Goal: Information Seeking & Learning: Check status

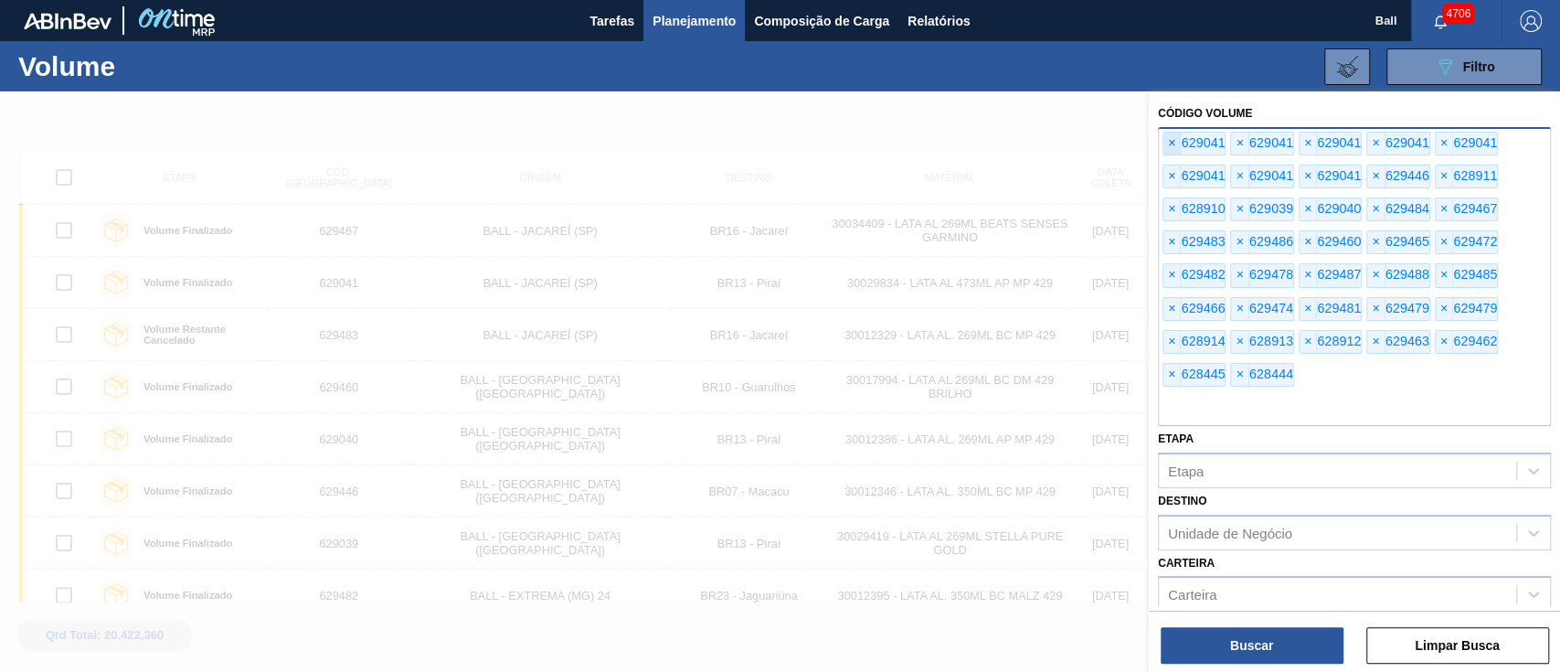
click at [1171, 152] on span "×" at bounding box center [1171, 144] width 17 height 22
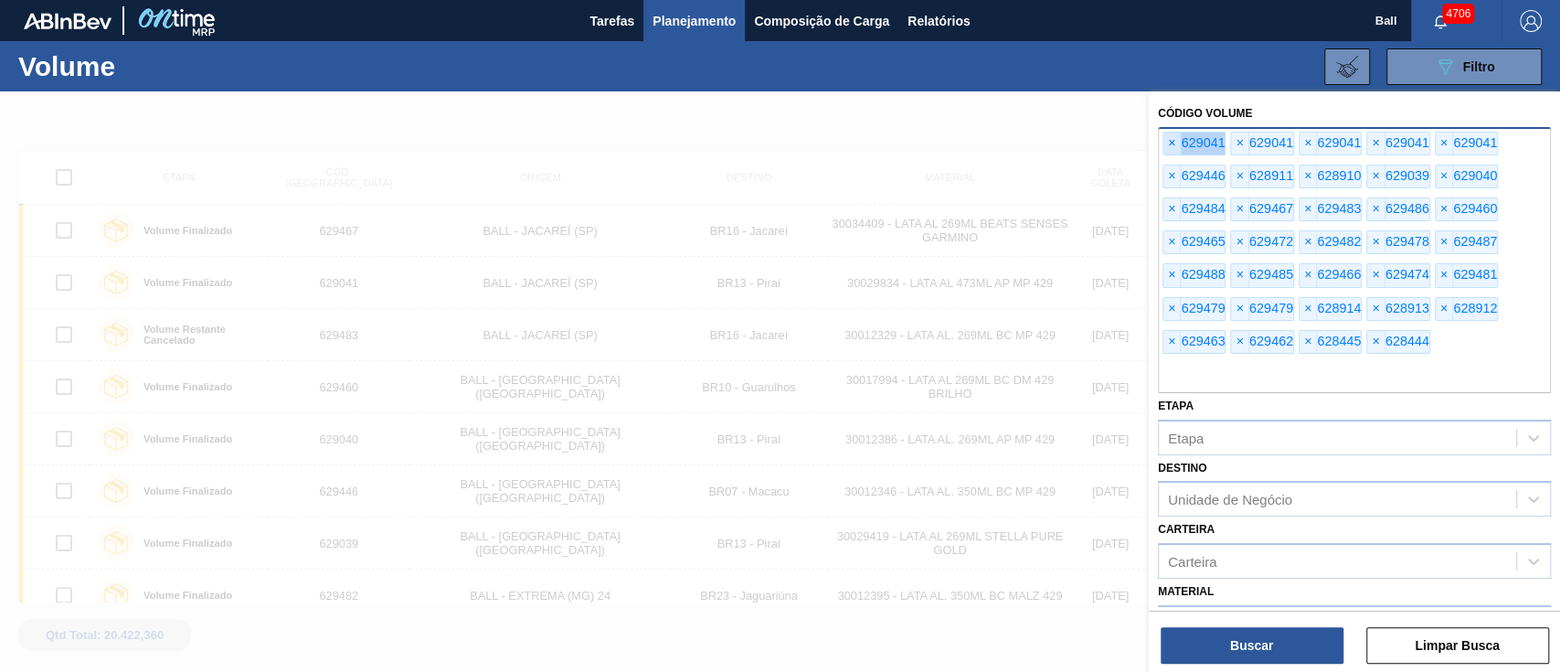
click at [1171, 152] on span "×" at bounding box center [1171, 144] width 17 height 22
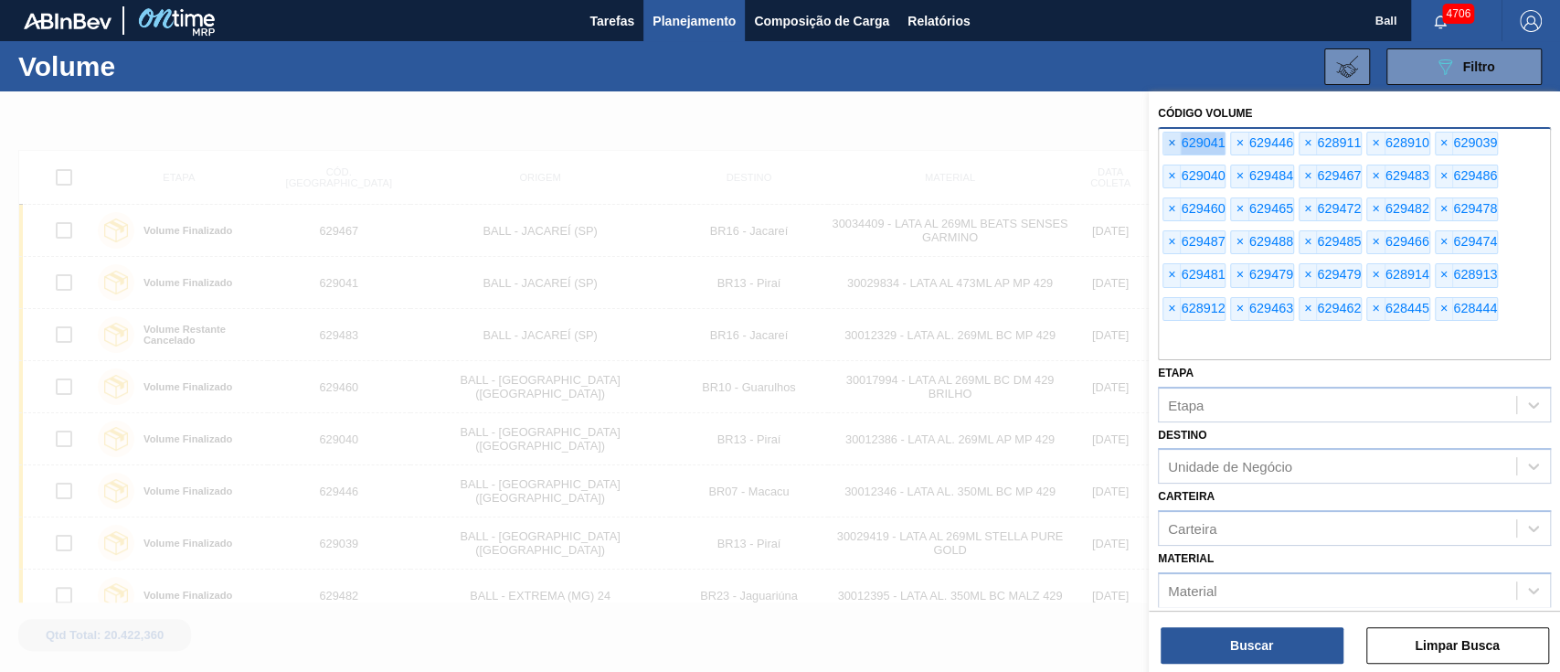
click at [1171, 152] on span "×" at bounding box center [1171, 144] width 17 height 22
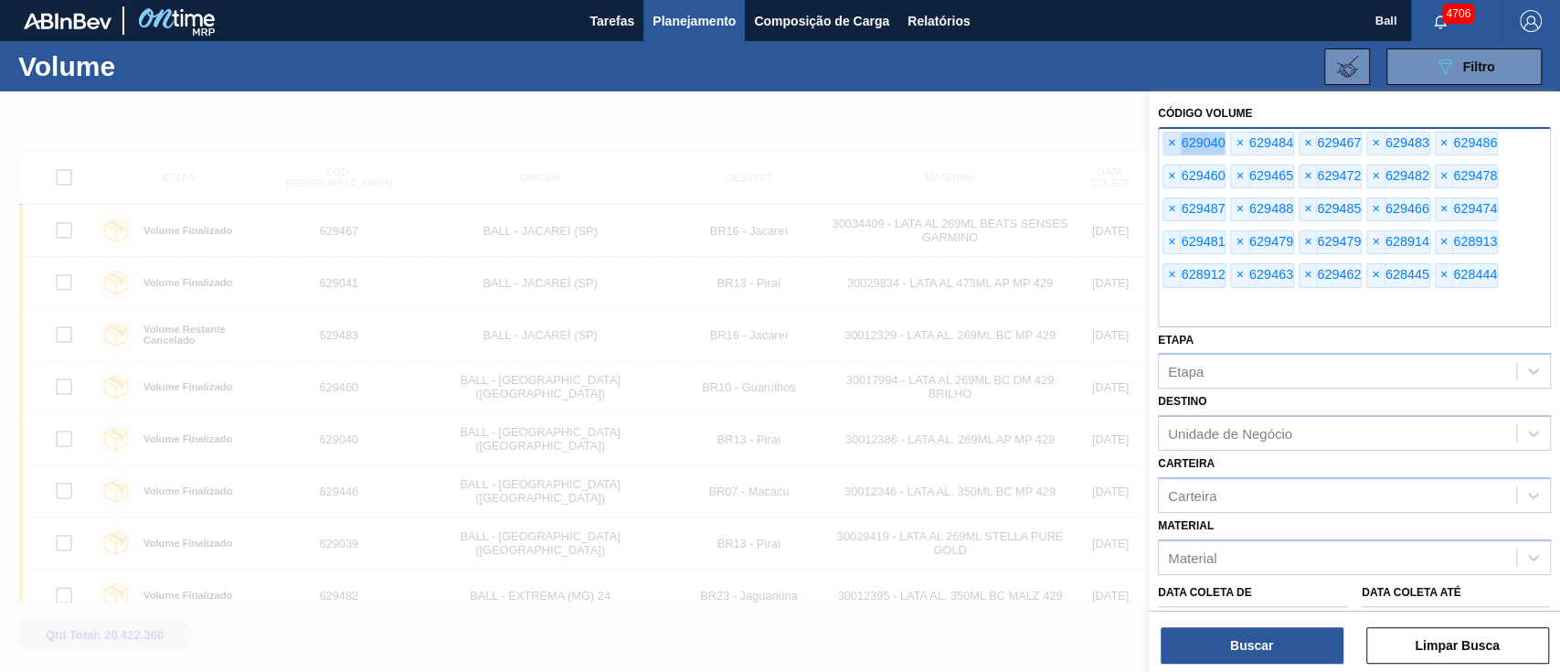
click at [1171, 152] on span "×" at bounding box center [1171, 144] width 17 height 22
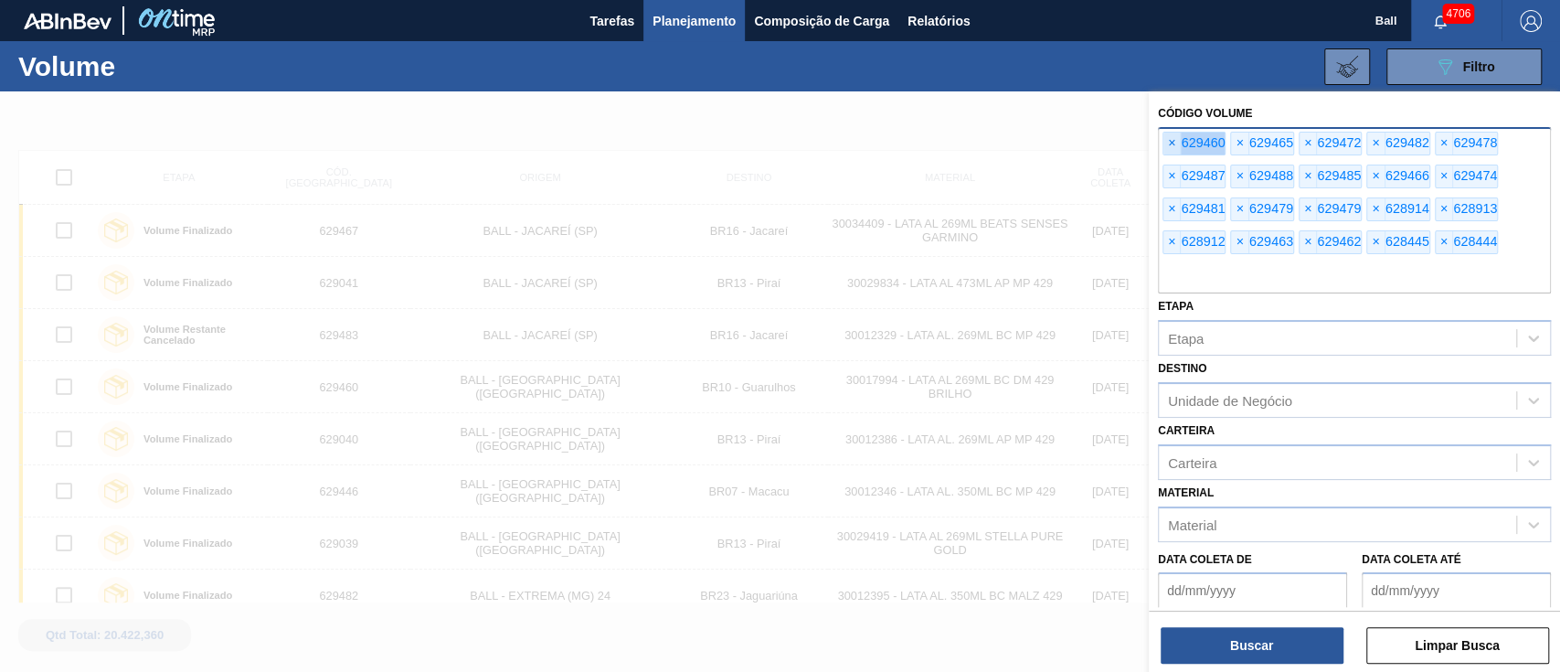
click at [1171, 152] on span "×" at bounding box center [1171, 144] width 17 height 22
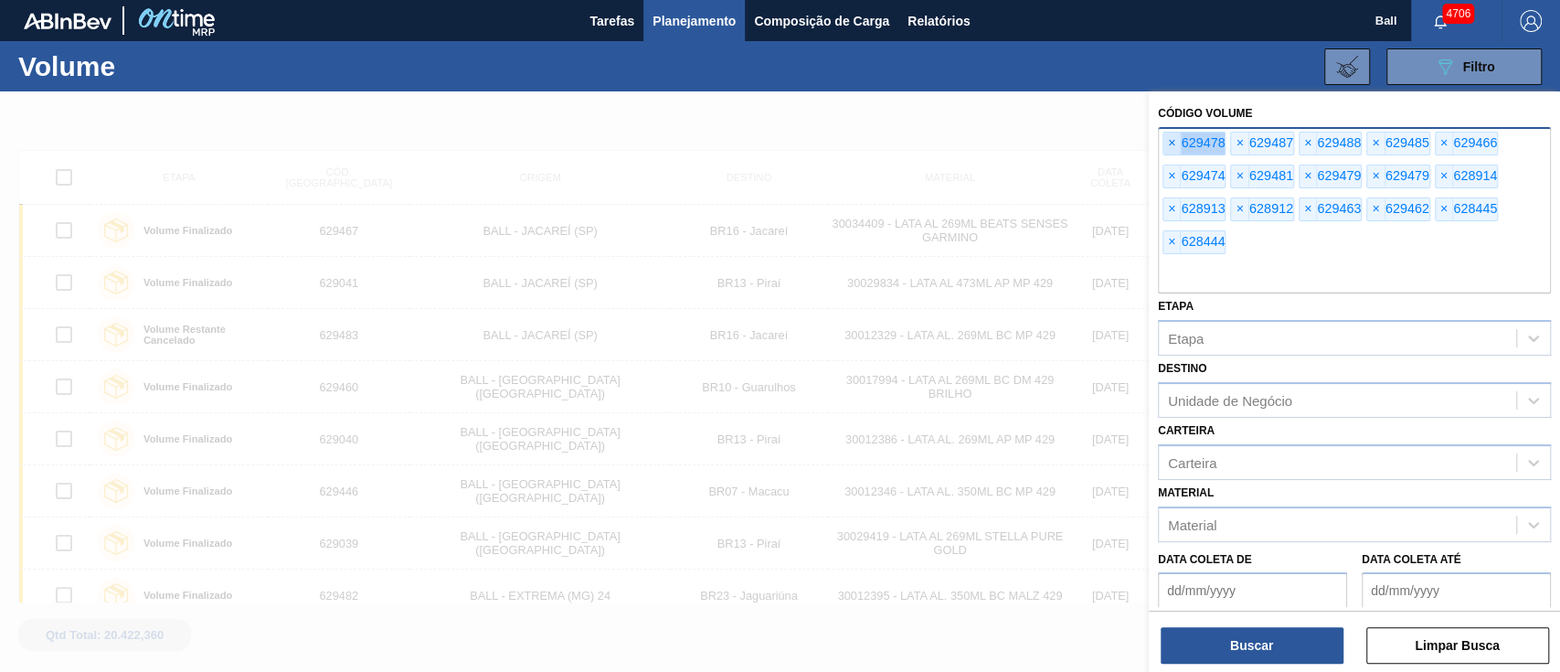
click at [1171, 152] on span "×" at bounding box center [1171, 144] width 17 height 22
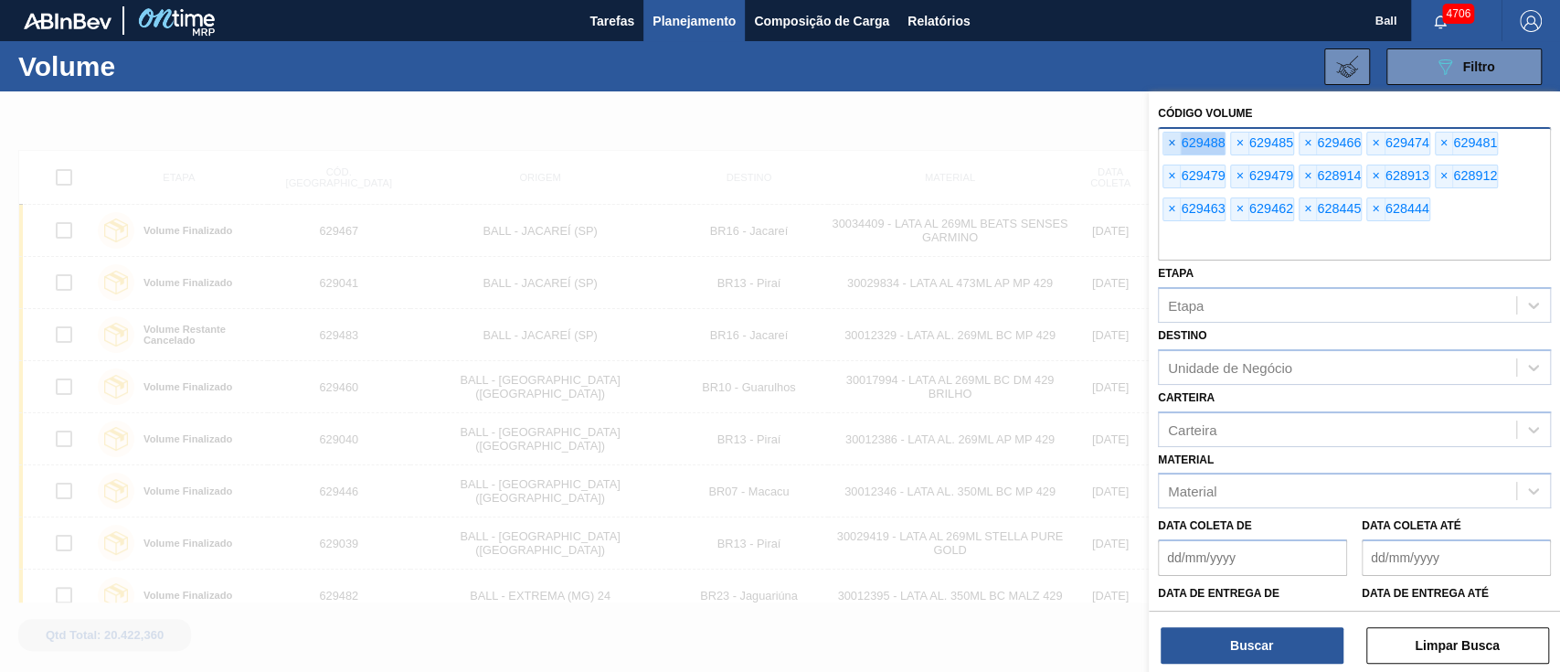
click at [1171, 152] on span "×" at bounding box center [1171, 144] width 17 height 22
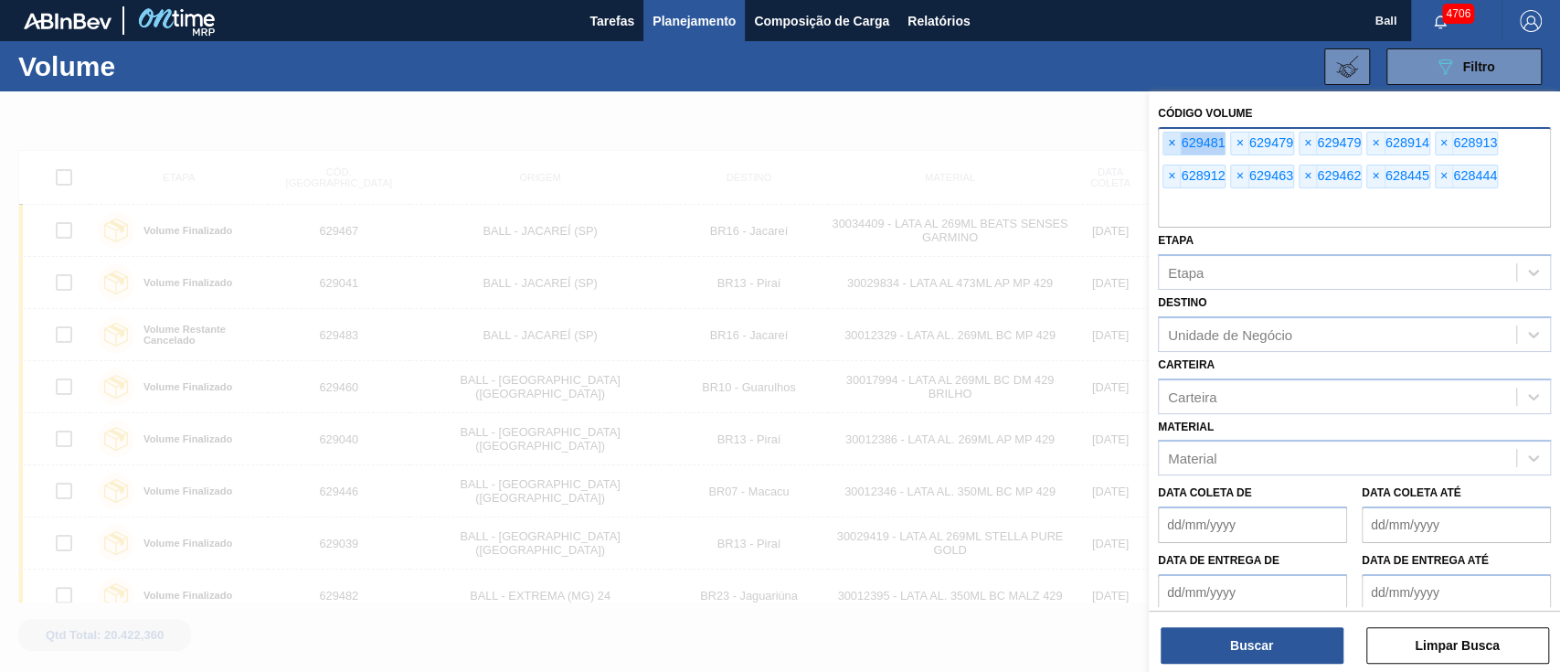
click at [1171, 152] on span "×" at bounding box center [1171, 144] width 17 height 22
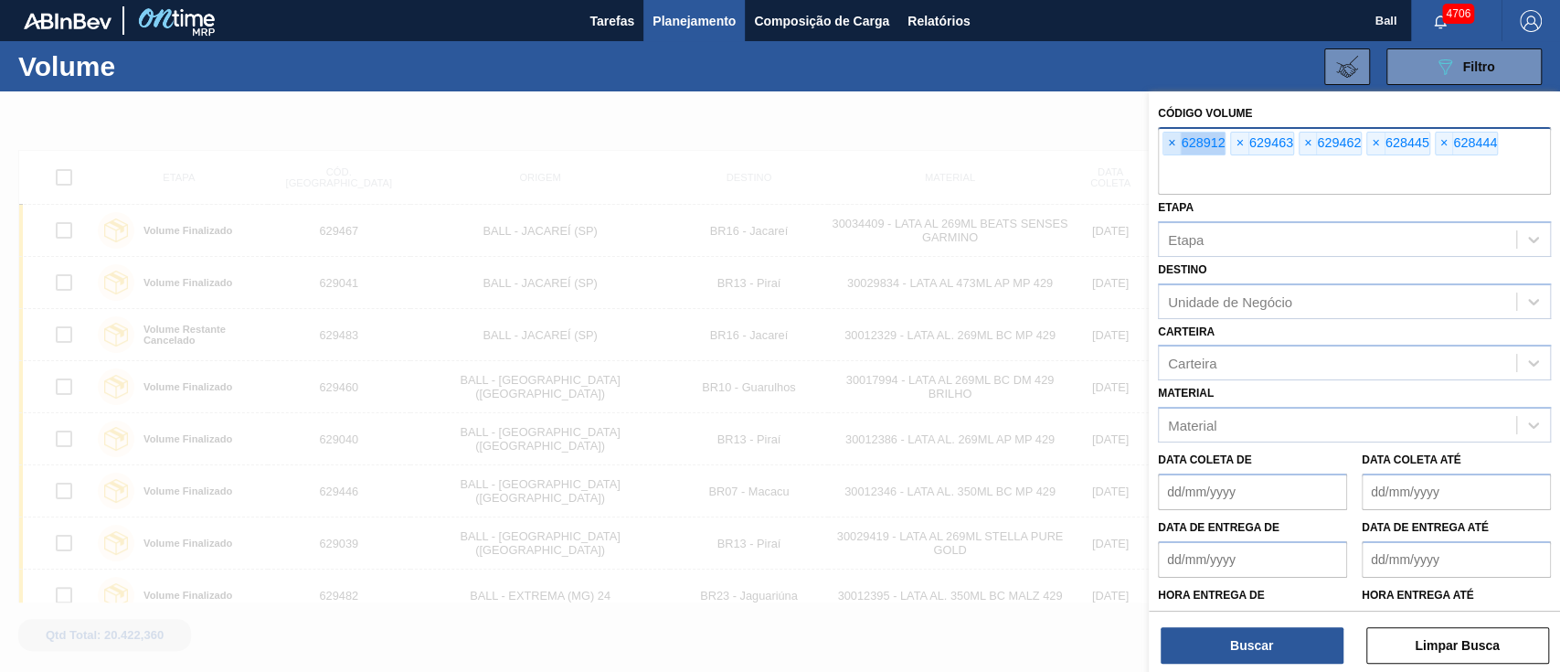
click at [1171, 152] on span "×" at bounding box center [1171, 144] width 17 height 22
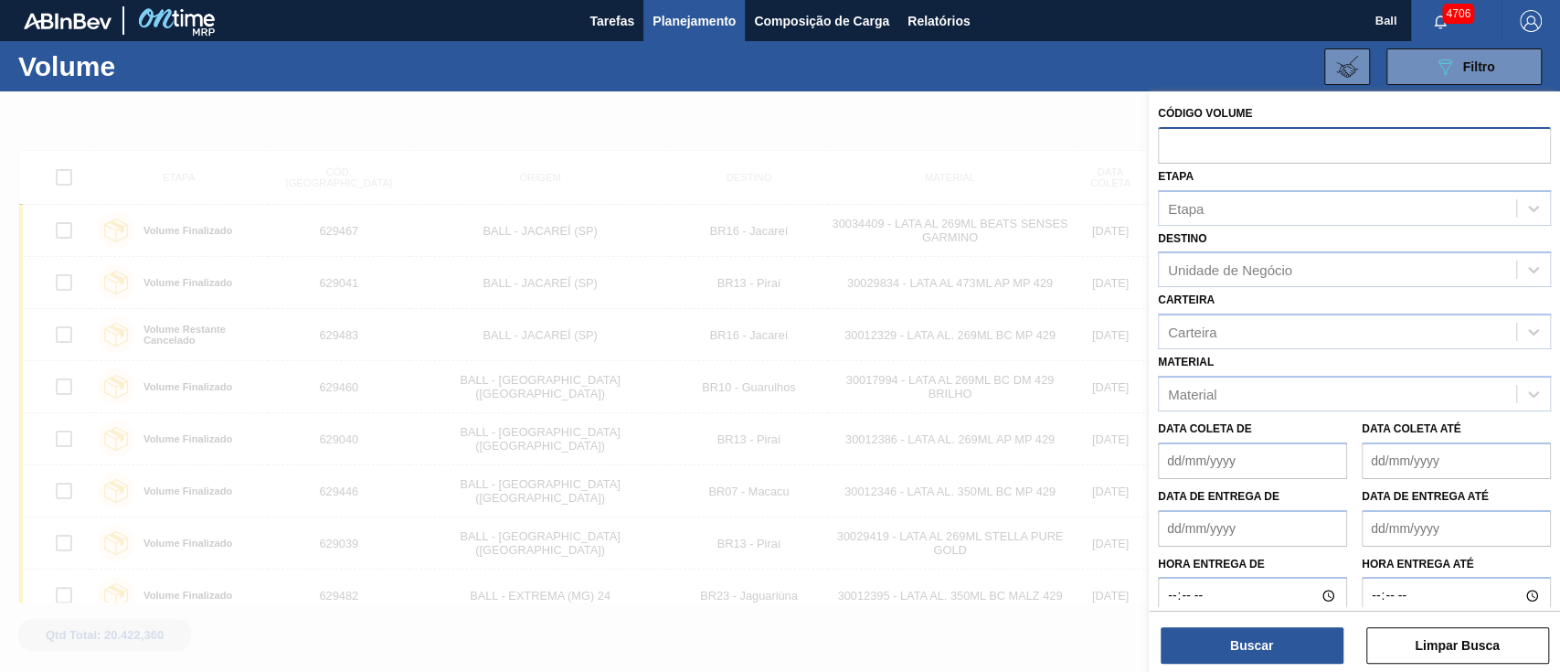
click at [1171, 152] on input "text" at bounding box center [1354, 144] width 393 height 35
paste input "V628912"
click at [1175, 143] on input "V628912" at bounding box center [1354, 144] width 393 height 35
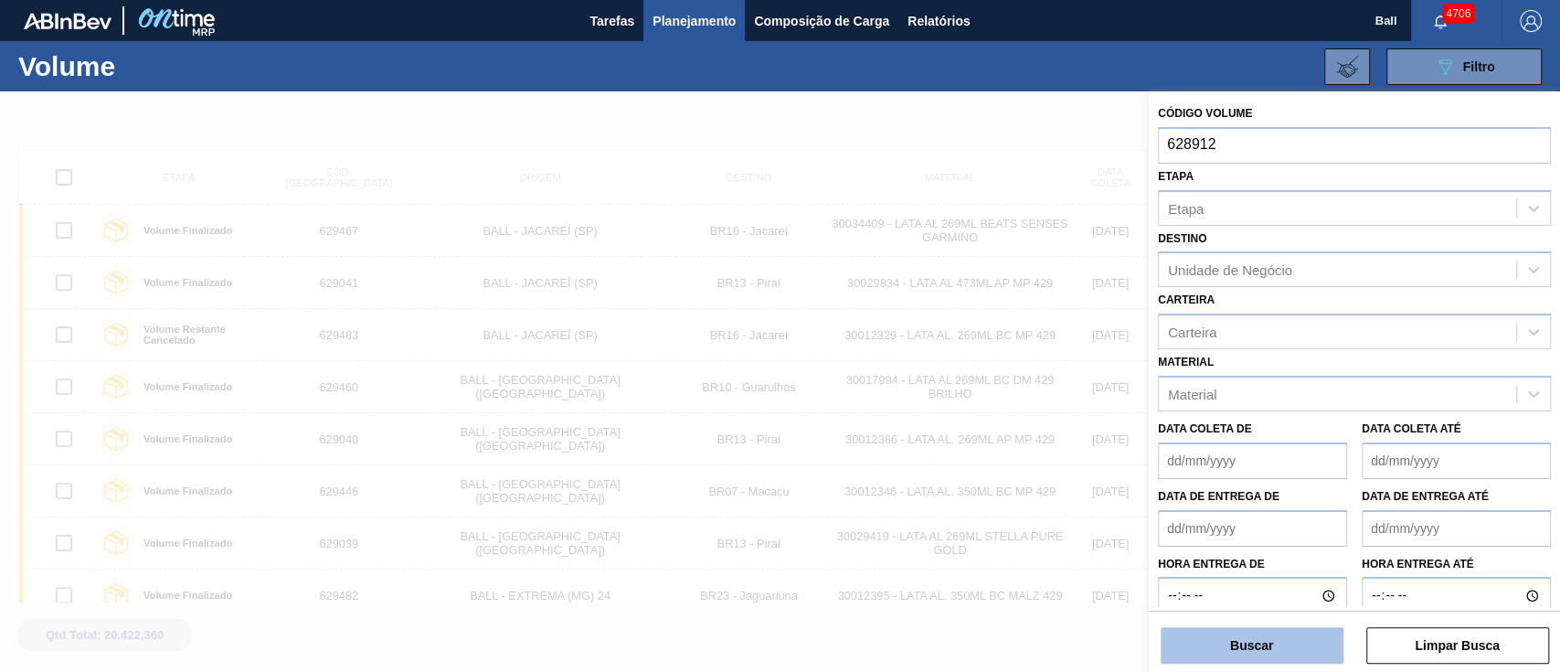
type input "628912"
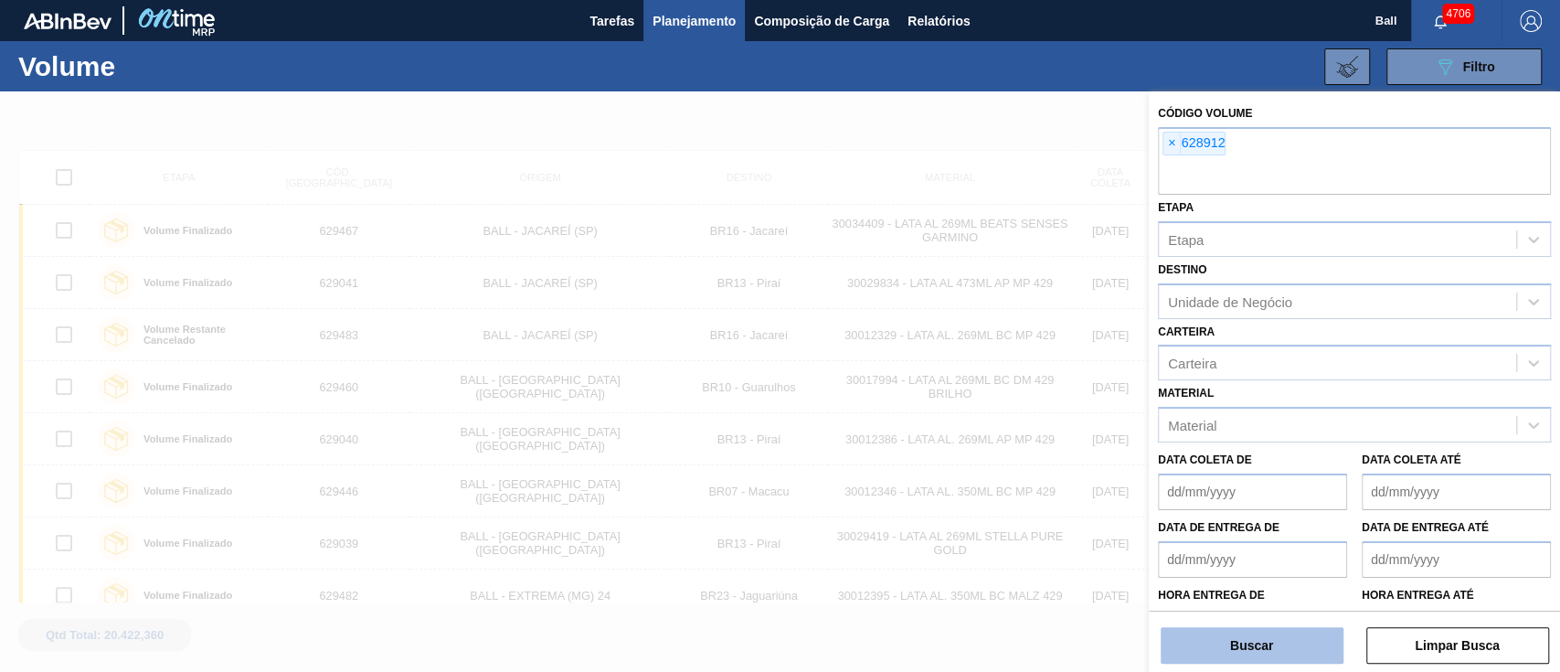
click at [1282, 636] on button "Buscar" at bounding box center [1252, 645] width 183 height 37
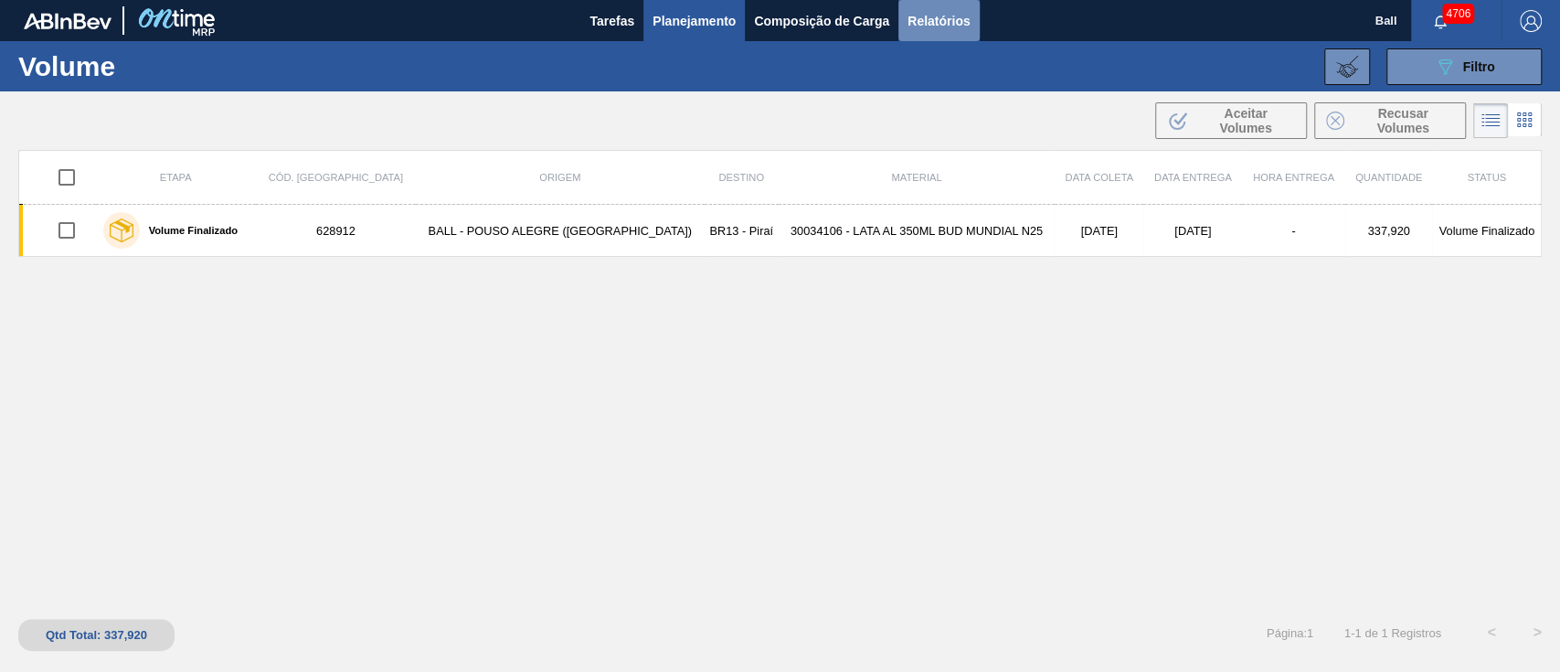
click at [954, 12] on span "Relatórios" at bounding box center [938, 21] width 62 height 22
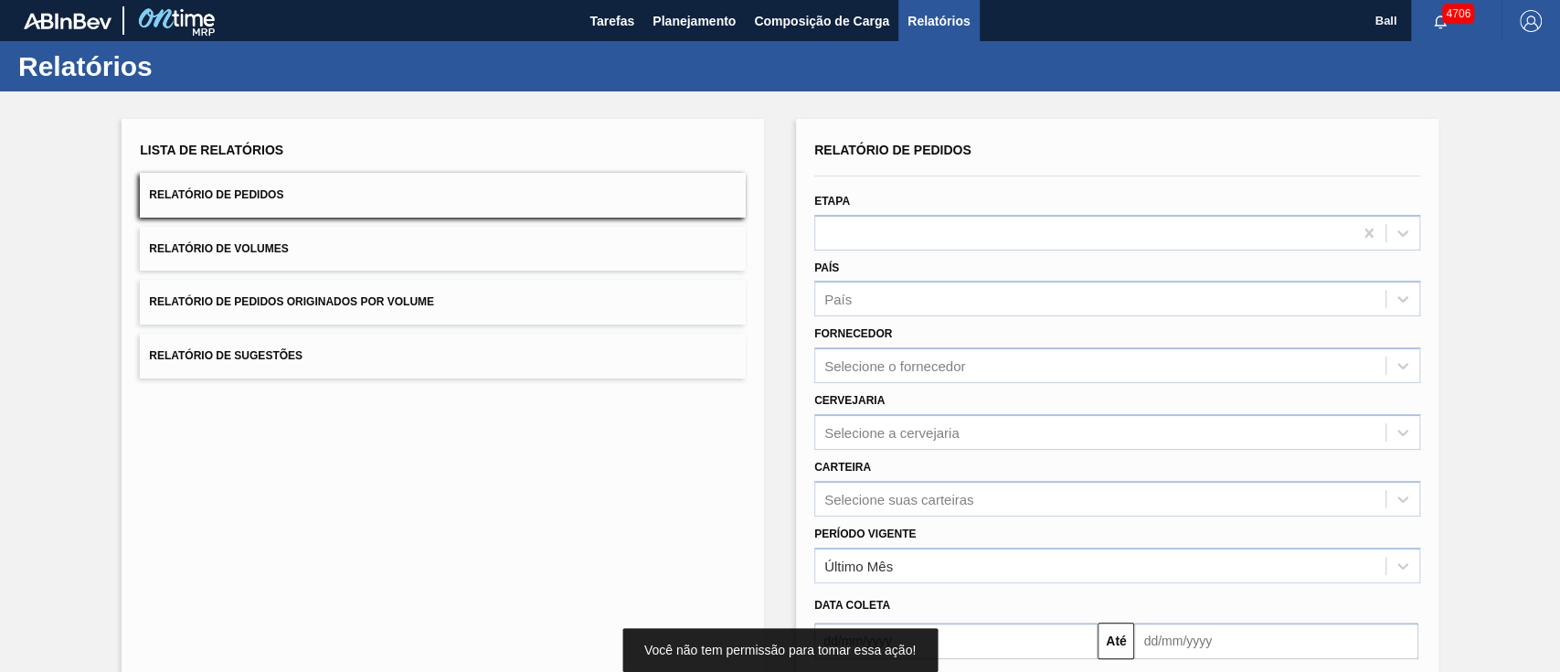
click at [439, 292] on button "Relatório de Pedidos Originados por Volume" at bounding box center [443, 302] width 606 height 45
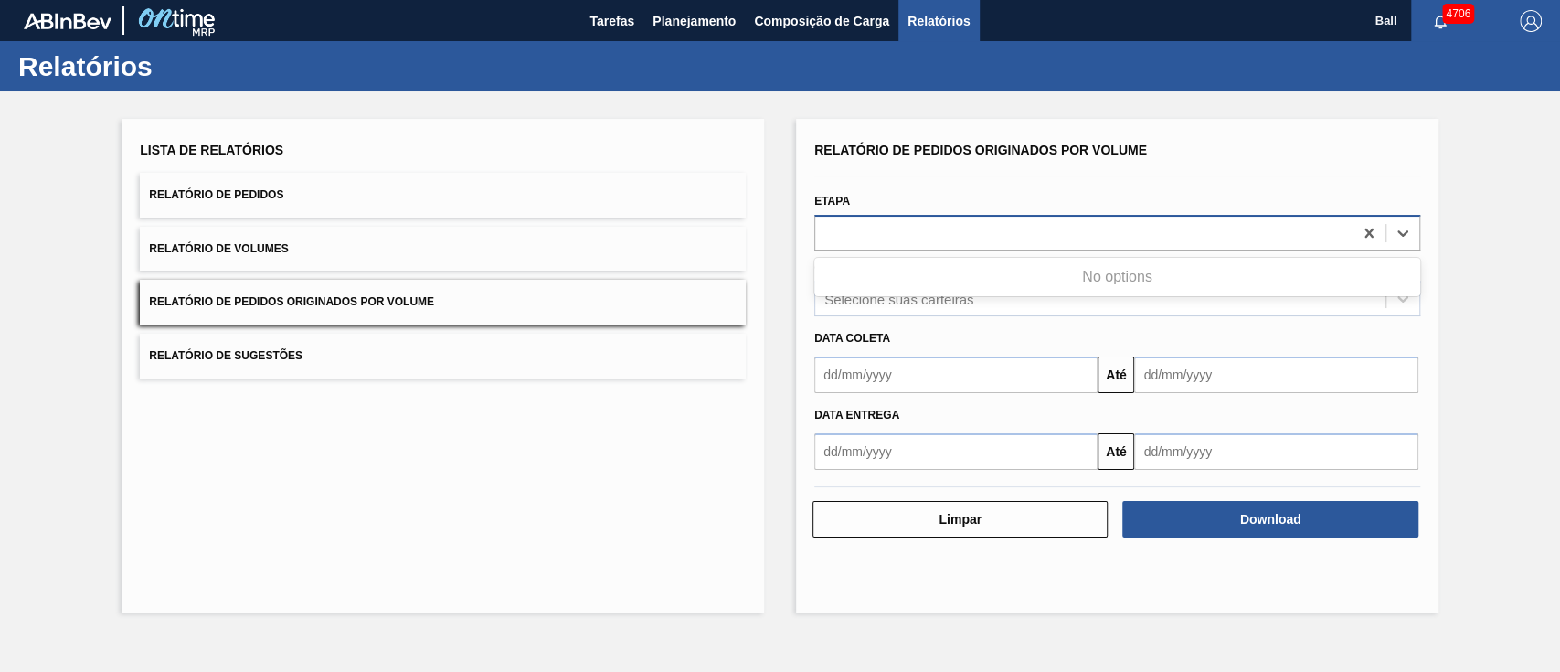
click at [992, 228] on div at bounding box center [1083, 232] width 537 height 27
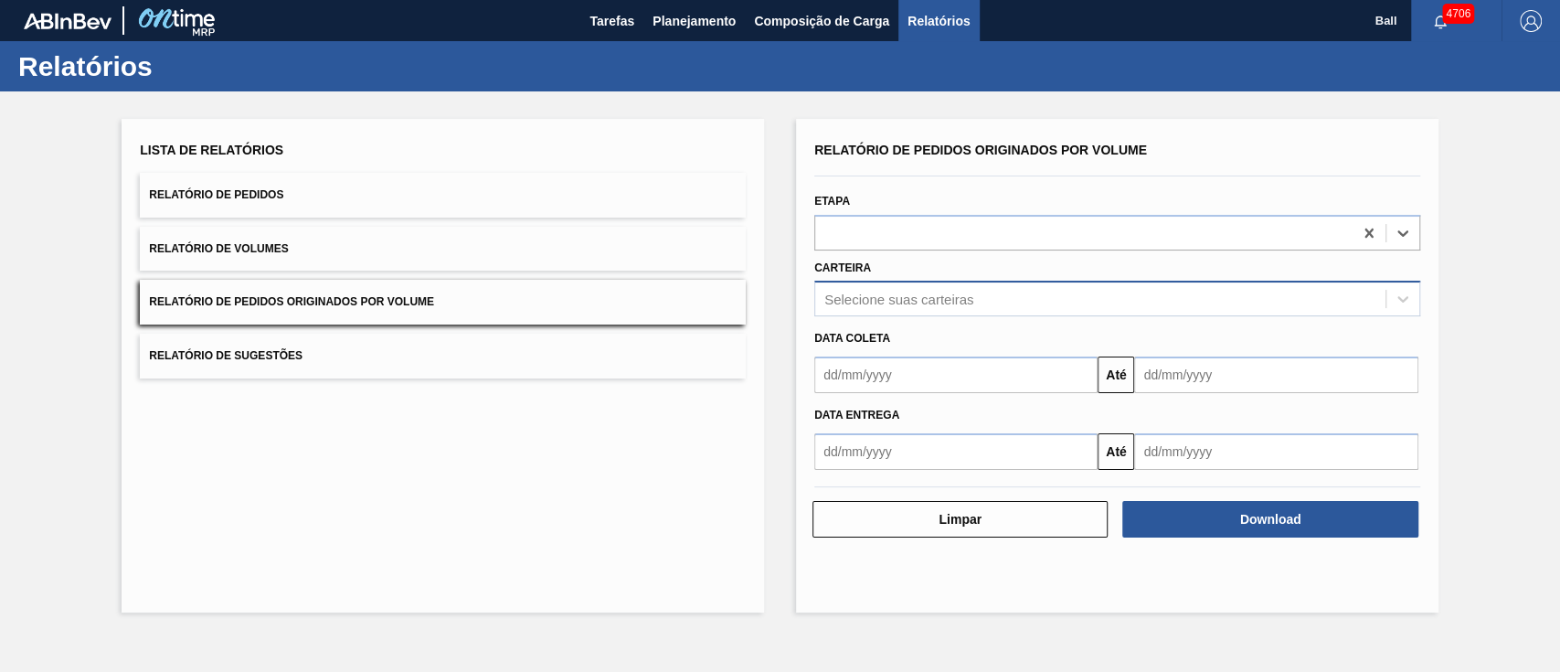
click at [960, 312] on div "Selecione suas carteiras" at bounding box center [1117, 299] width 606 height 36
click at [706, 428] on div "Lista de Relatórios Relatório de Pedidos Relatório de Volumes Relatório de Pedi…" at bounding box center [443, 365] width 642 height 493
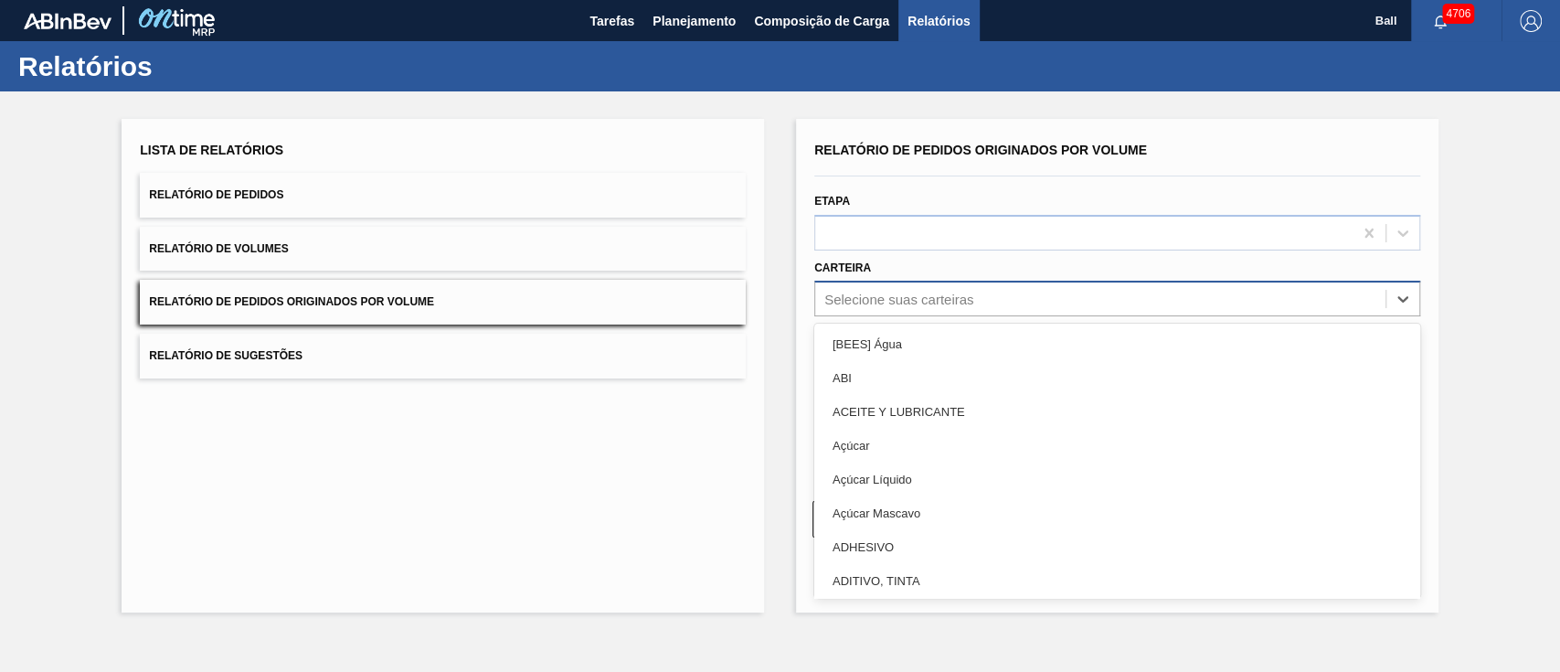
click at [927, 287] on div "Selecione suas carteiras" at bounding box center [1100, 299] width 570 height 27
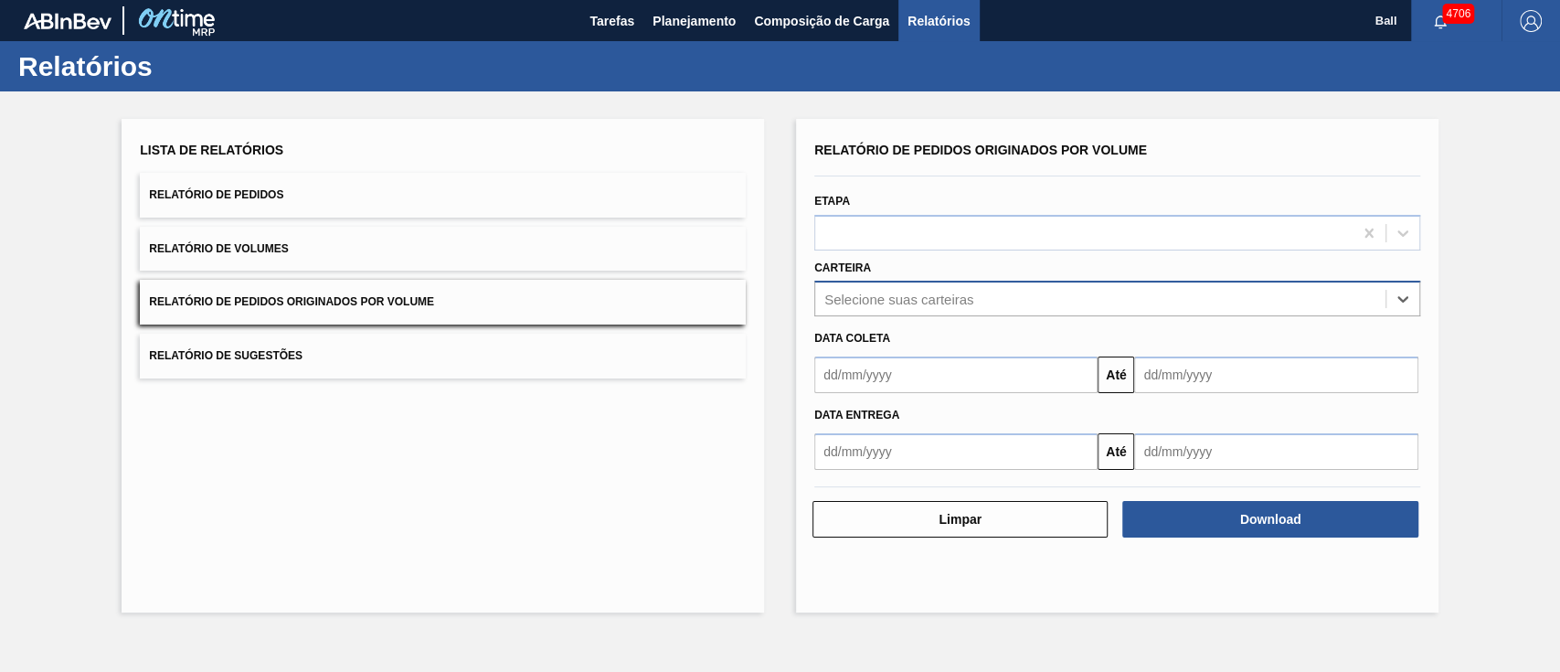
click at [927, 292] on div "Selecione suas carteiras" at bounding box center [898, 300] width 149 height 16
click at [933, 292] on div "Selecione suas carteiras" at bounding box center [898, 300] width 149 height 16
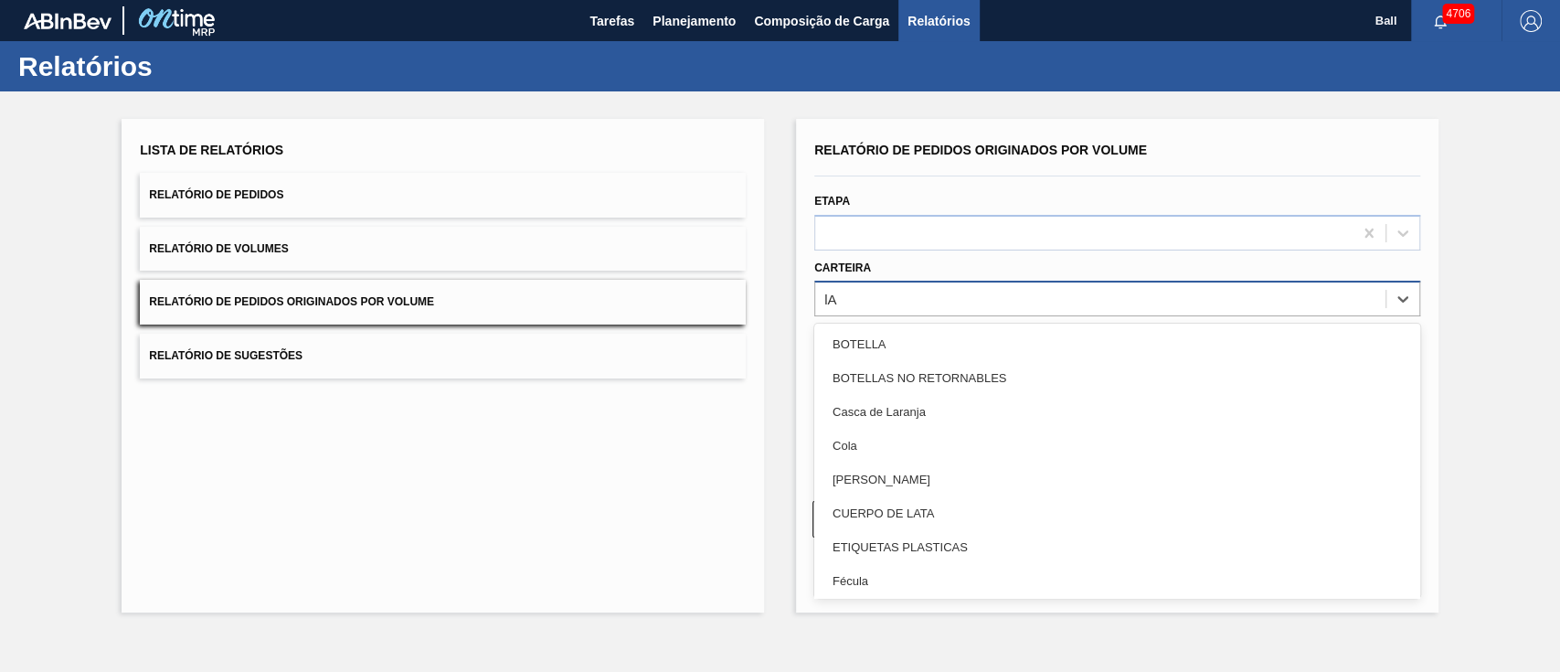
type input "l"
type input "LATA"
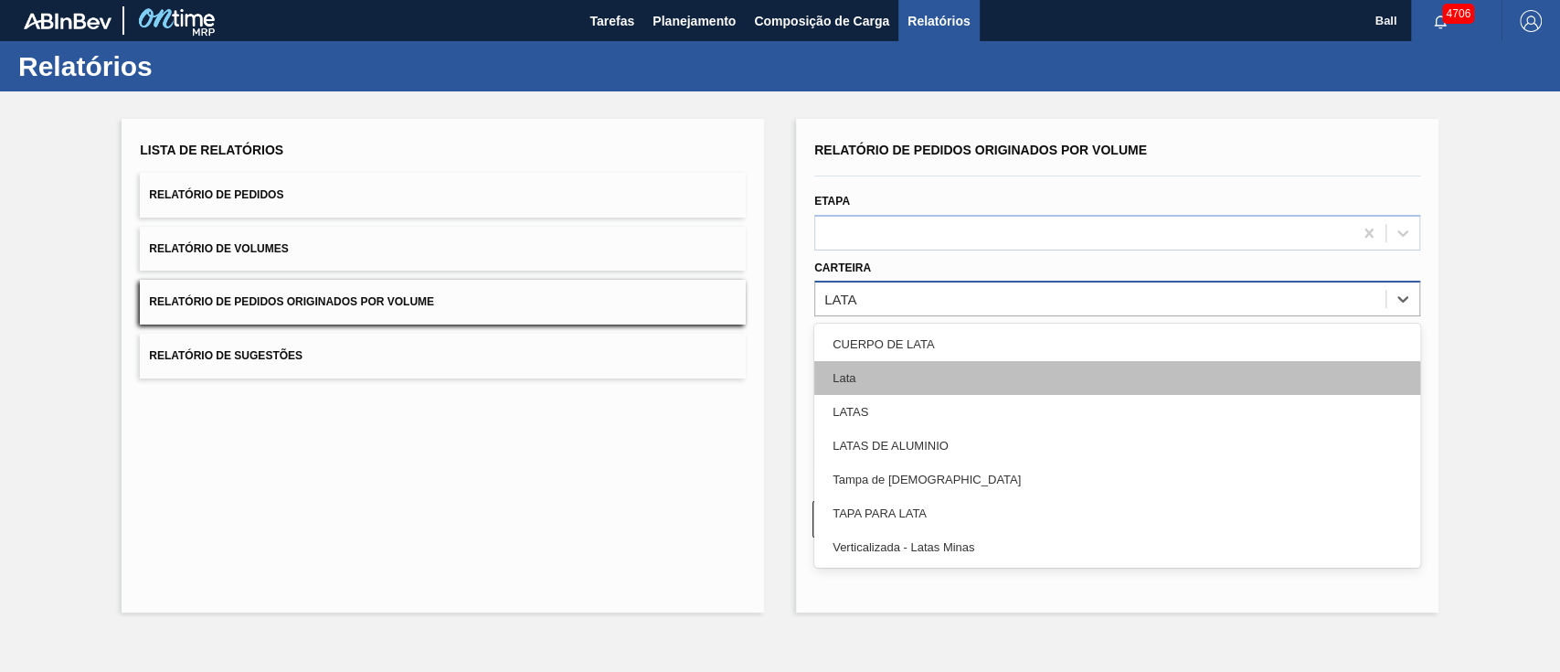
click at [921, 377] on div "Lata" at bounding box center [1117, 378] width 606 height 34
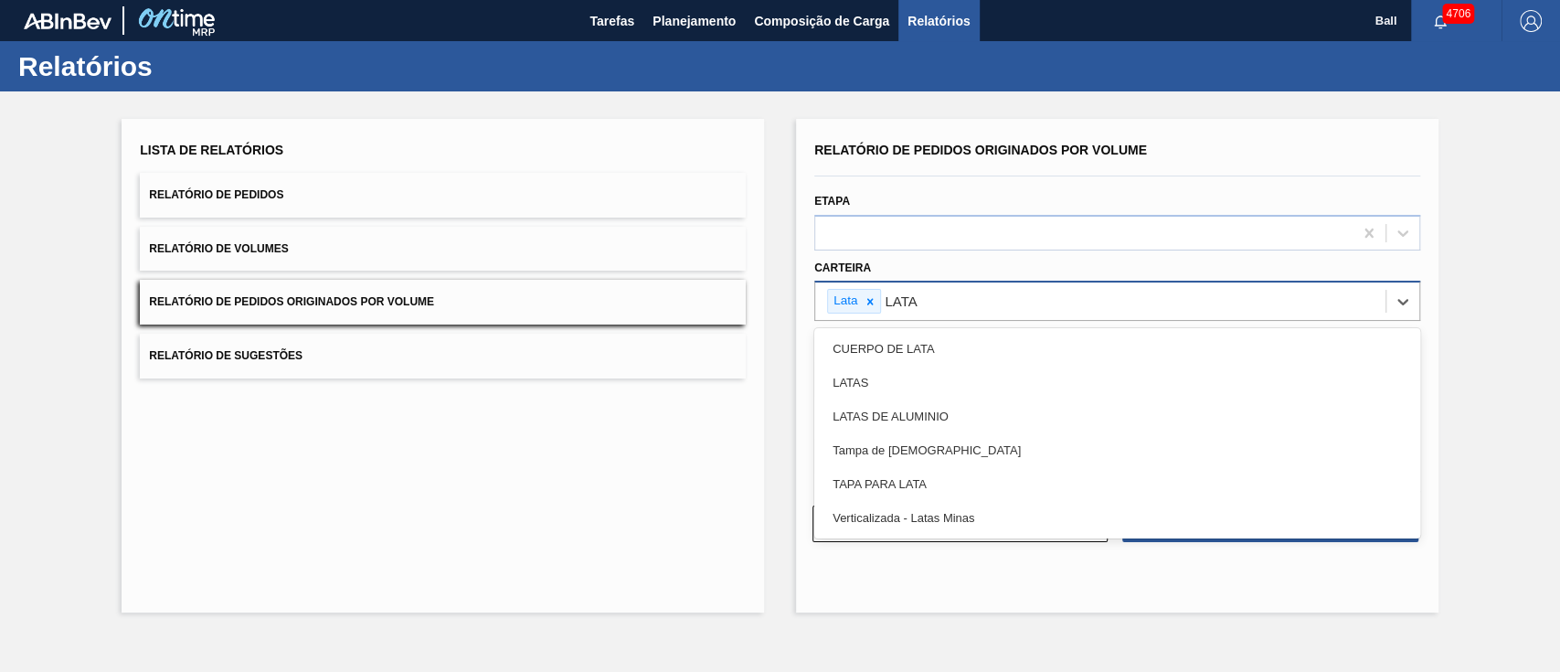
type input "LATAS"
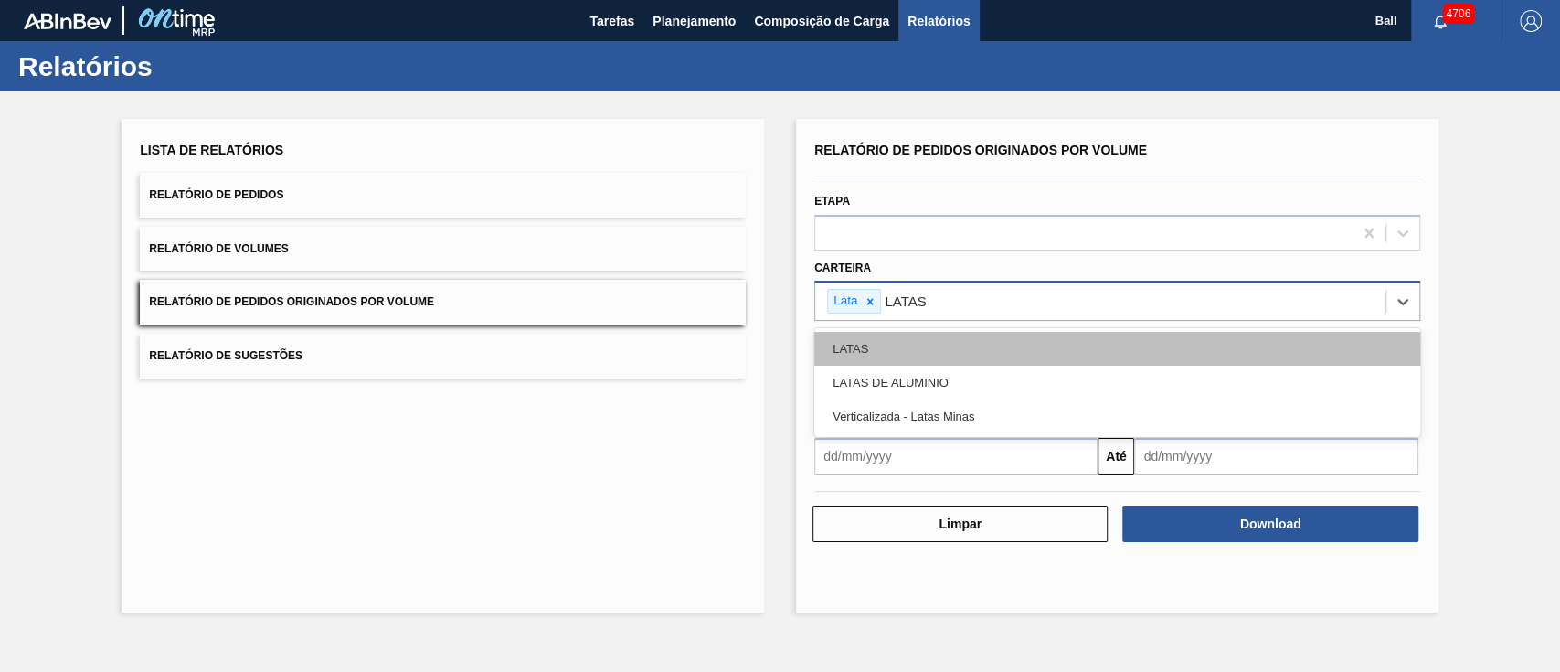
click at [933, 339] on div "LATAS" at bounding box center [1117, 349] width 606 height 34
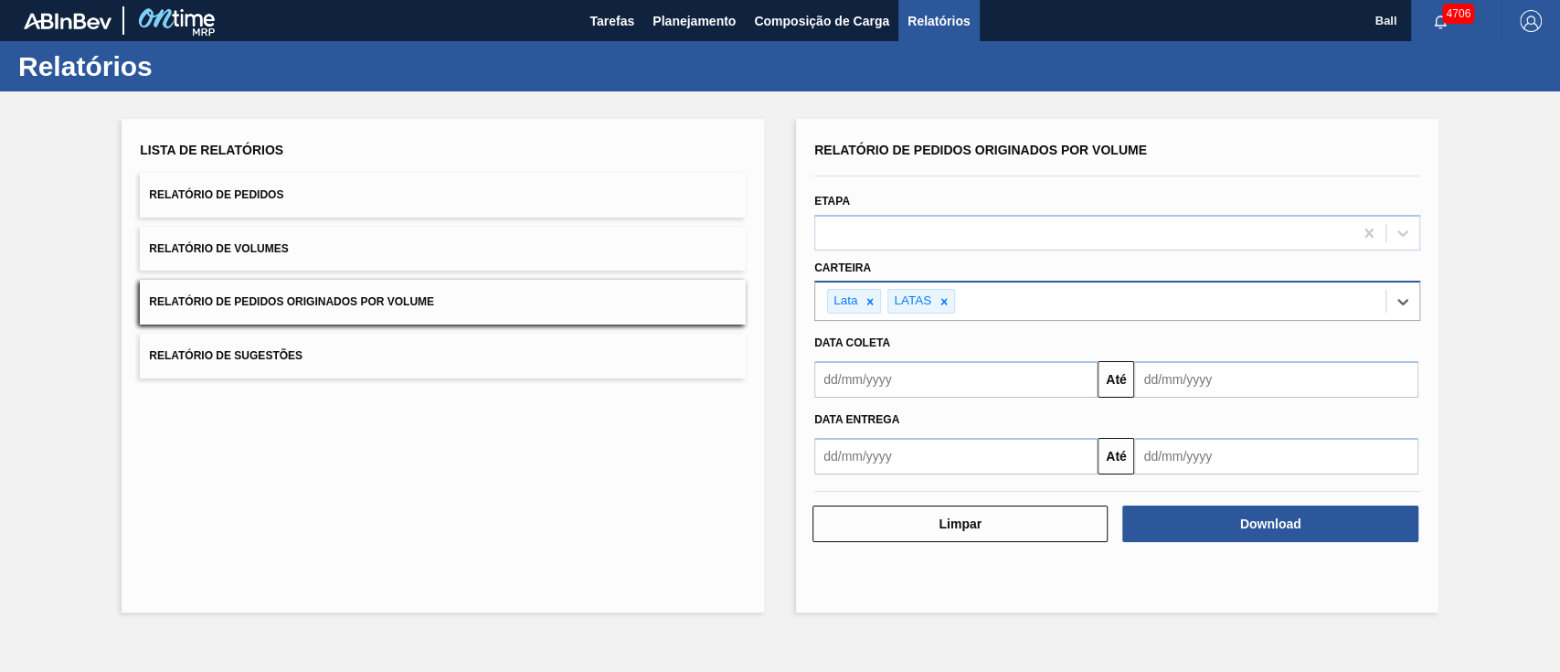
click at [935, 452] on input "text" at bounding box center [955, 456] width 283 height 37
click at [683, 467] on div "Lista de Relatórios Relatório de Pedidos Relatório de Volumes Relatório de Pedi…" at bounding box center [443, 365] width 642 height 493
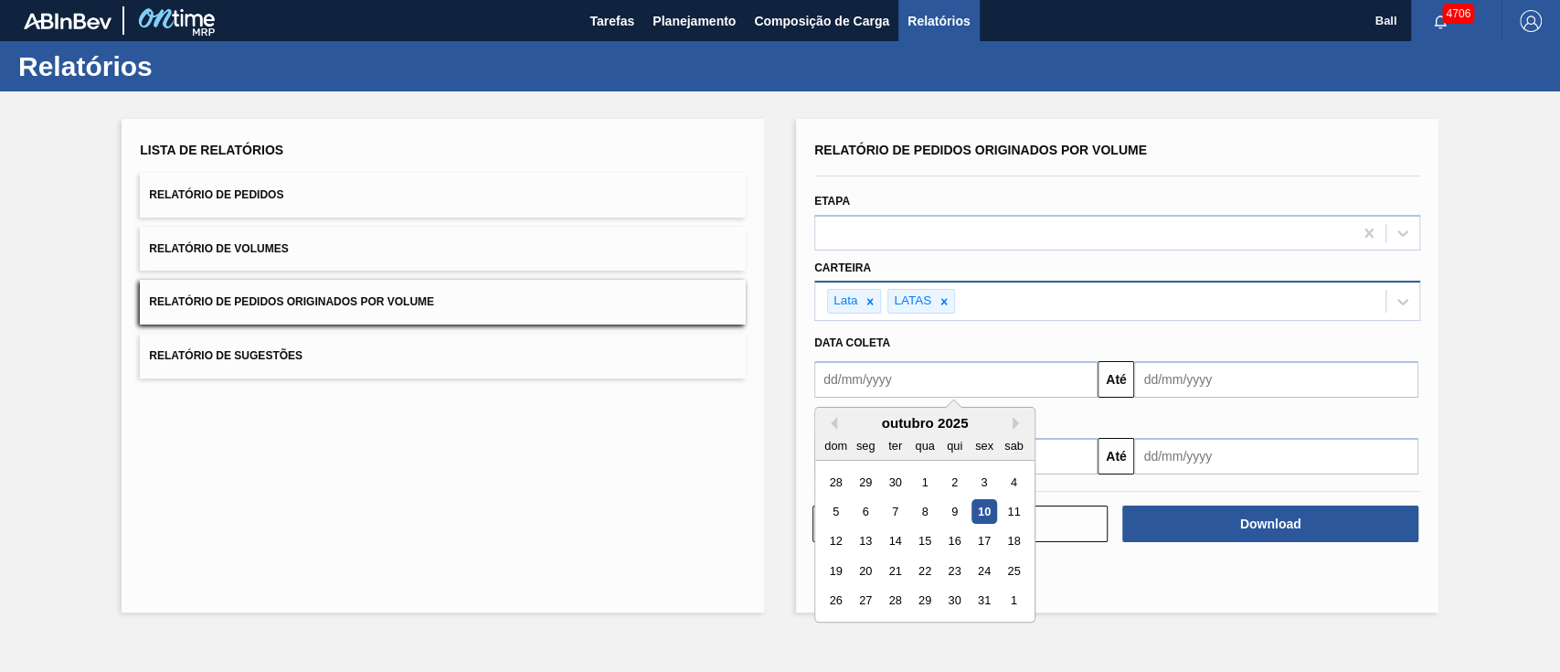
drag, startPoint x: 908, startPoint y: 377, endPoint x: 932, endPoint y: 366, distance: 25.8
click at [908, 377] on input "text" at bounding box center [955, 379] width 283 height 37
click at [949, 511] on div "9" at bounding box center [954, 511] width 25 height 25
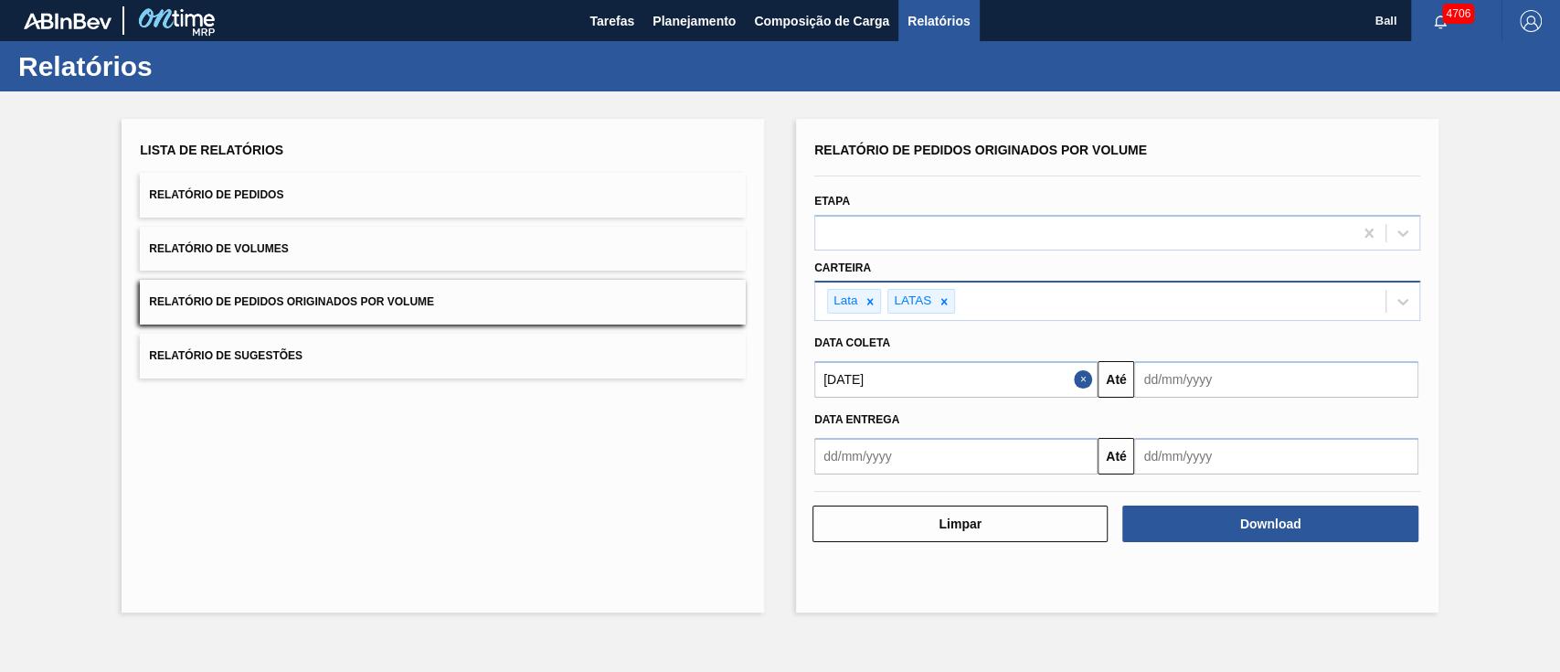
type input "[DATE]"
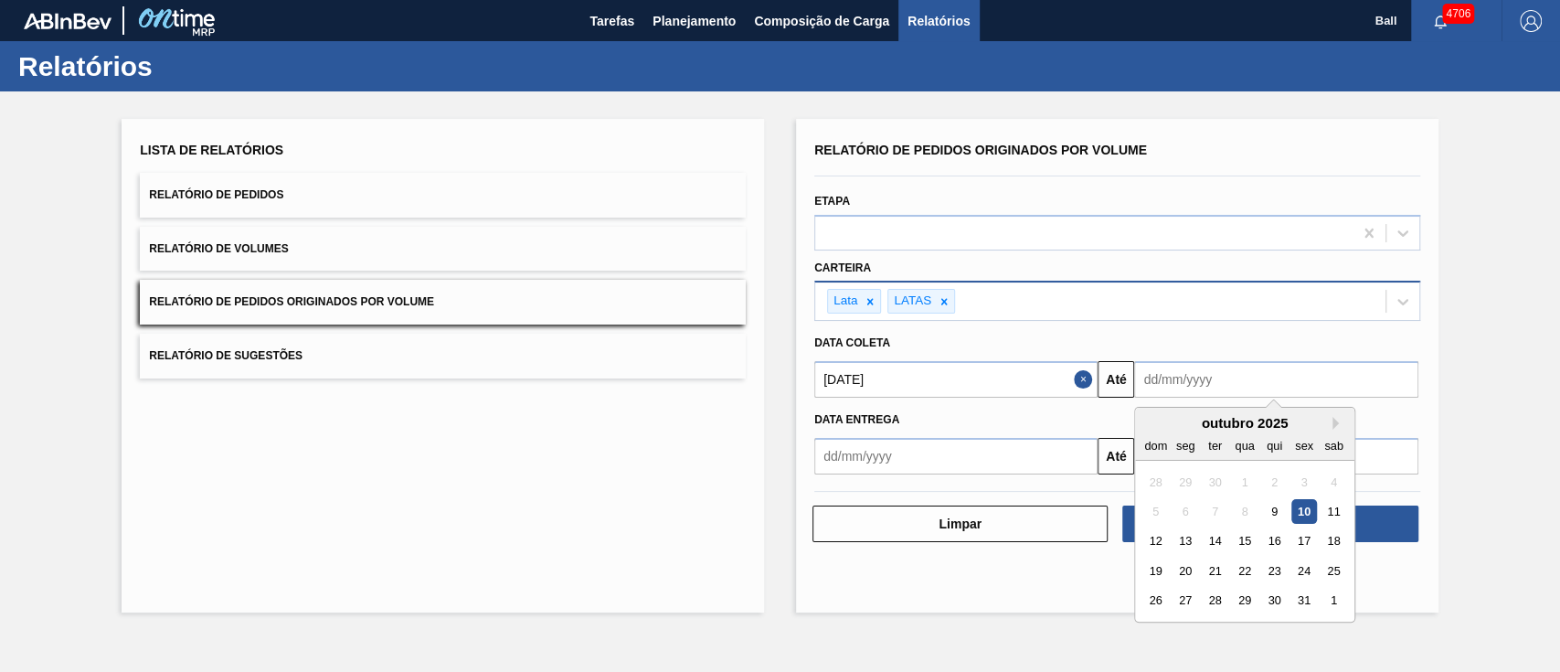
click at [1210, 378] on input "text" at bounding box center [1275, 379] width 283 height 37
click at [1301, 598] on div "31" at bounding box center [1304, 601] width 25 height 25
type input "[DATE]"
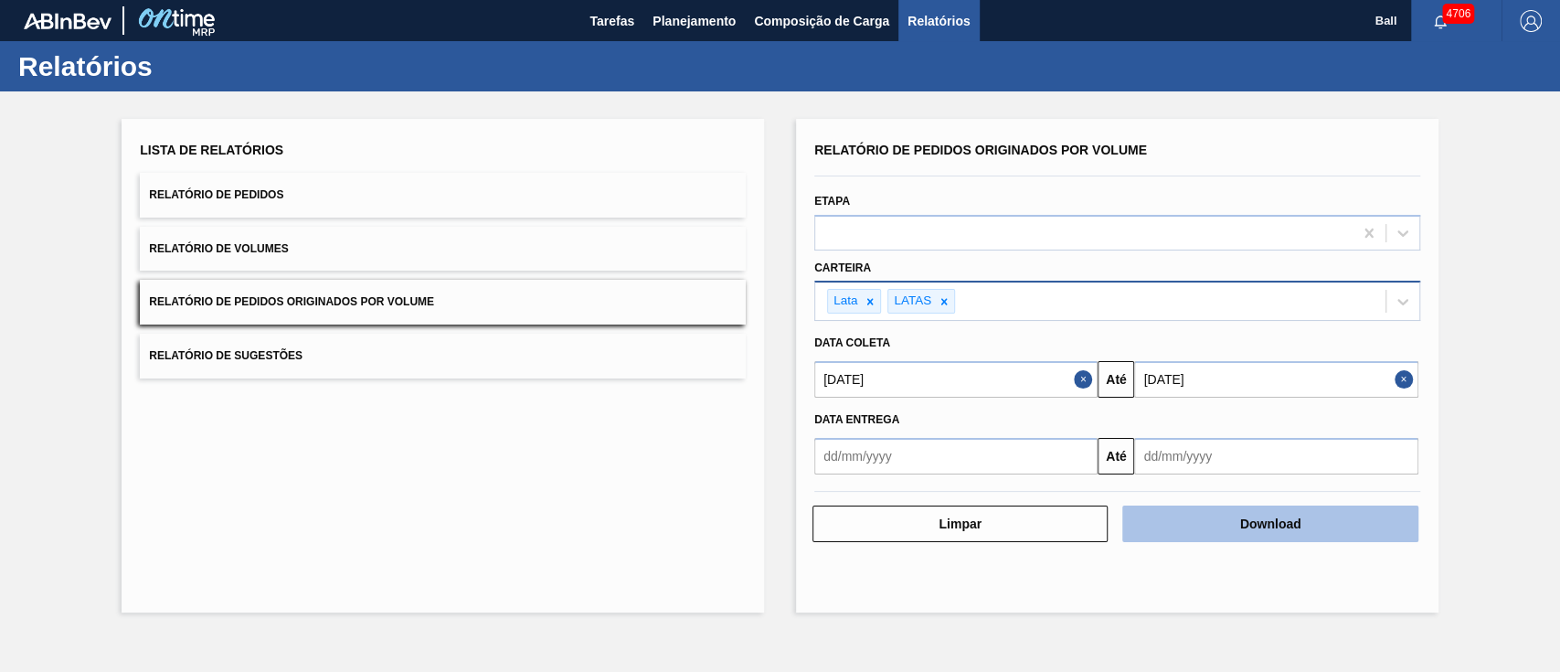
click at [1317, 524] on button "Download" at bounding box center [1269, 523] width 295 height 37
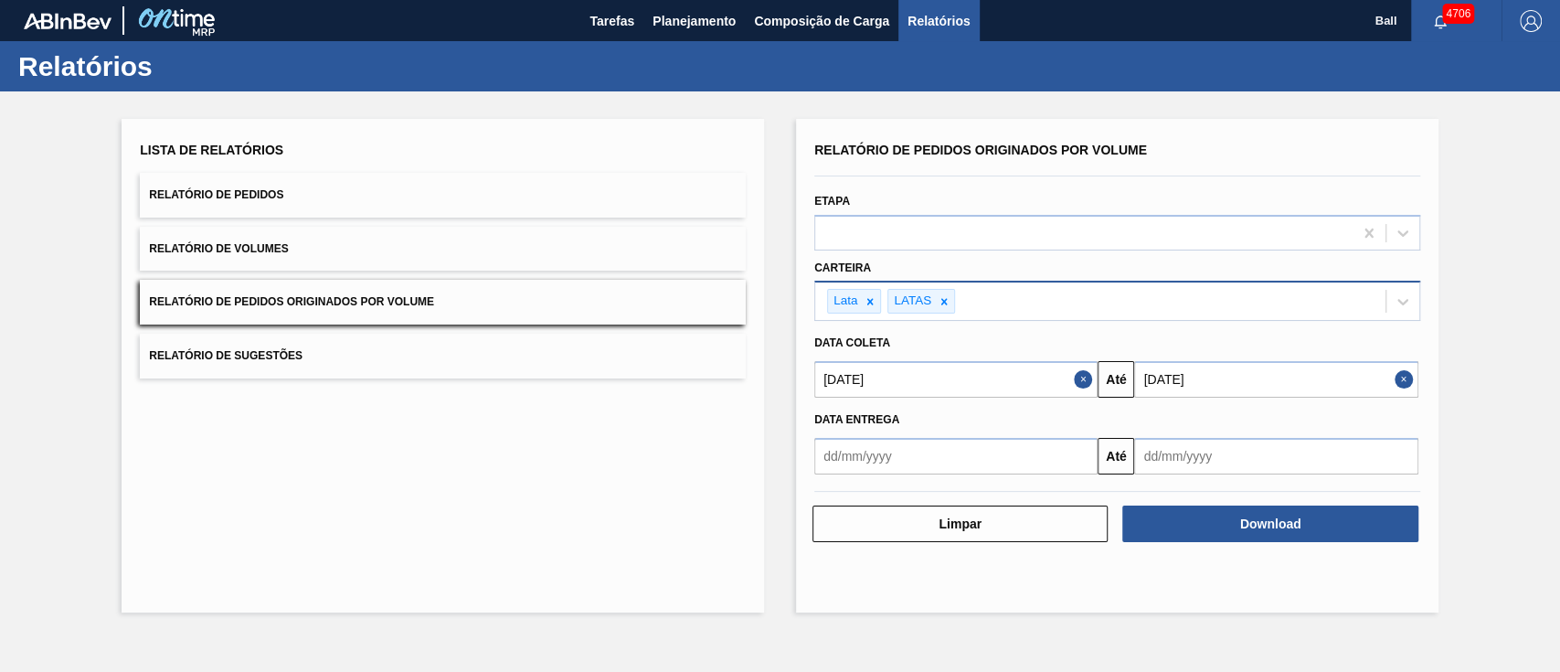
click at [398, 184] on button "Relatório de Pedidos" at bounding box center [443, 195] width 606 height 45
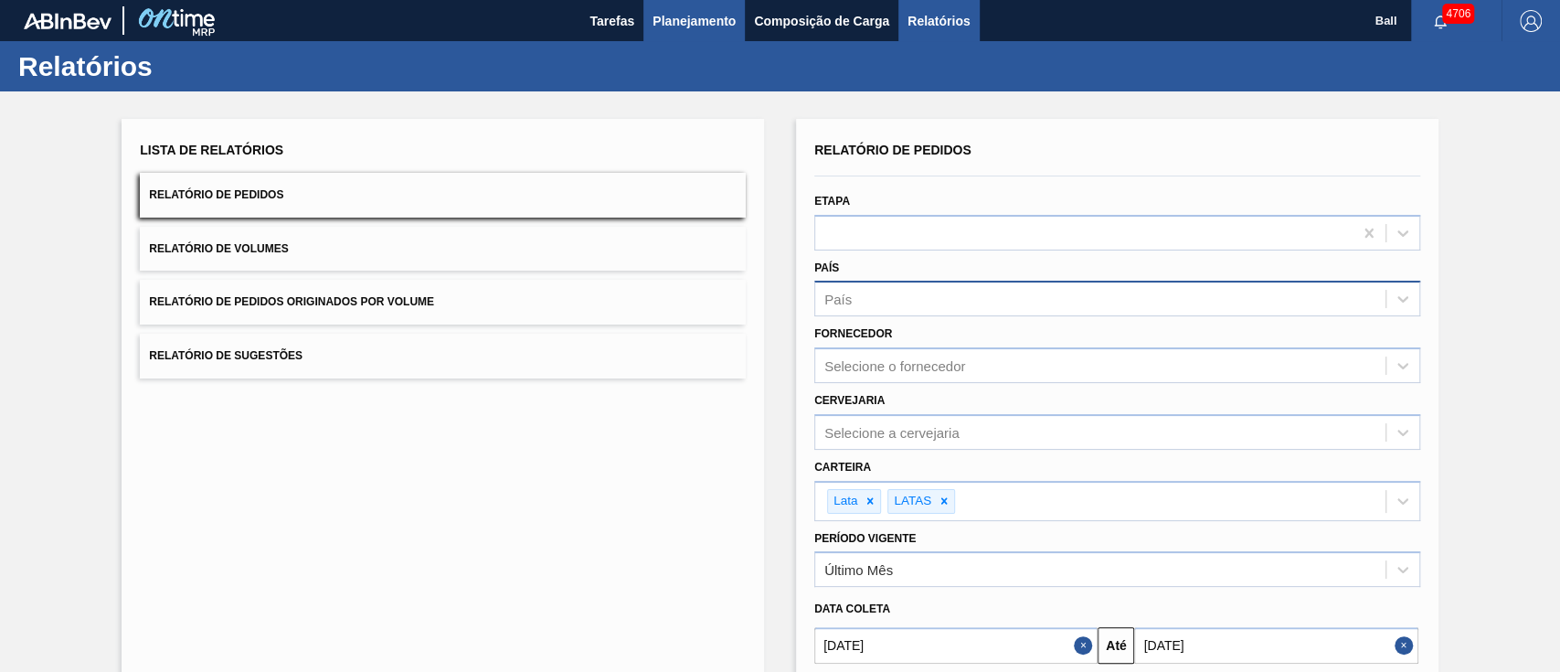
click at [688, 17] on span "Planejamento" at bounding box center [693, 21] width 83 height 22
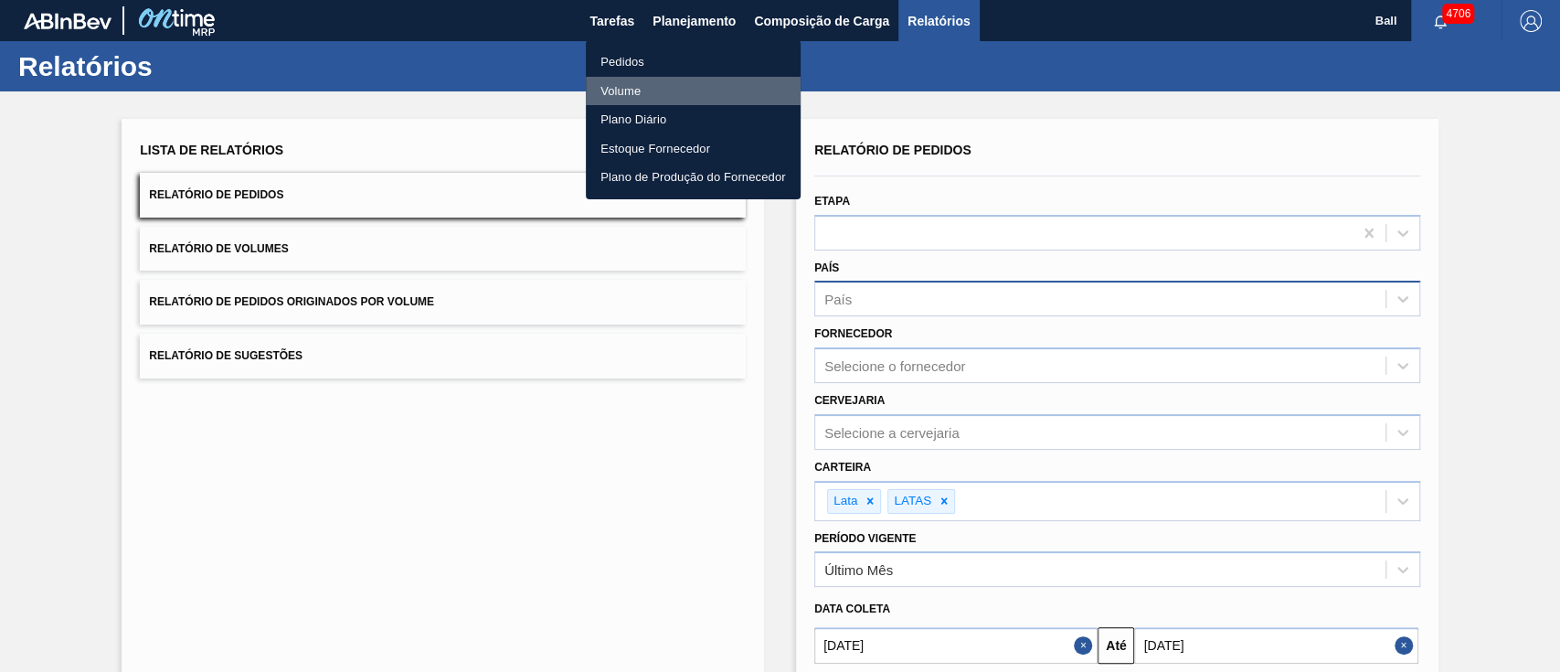
click at [621, 91] on li "Volume" at bounding box center [693, 91] width 215 height 29
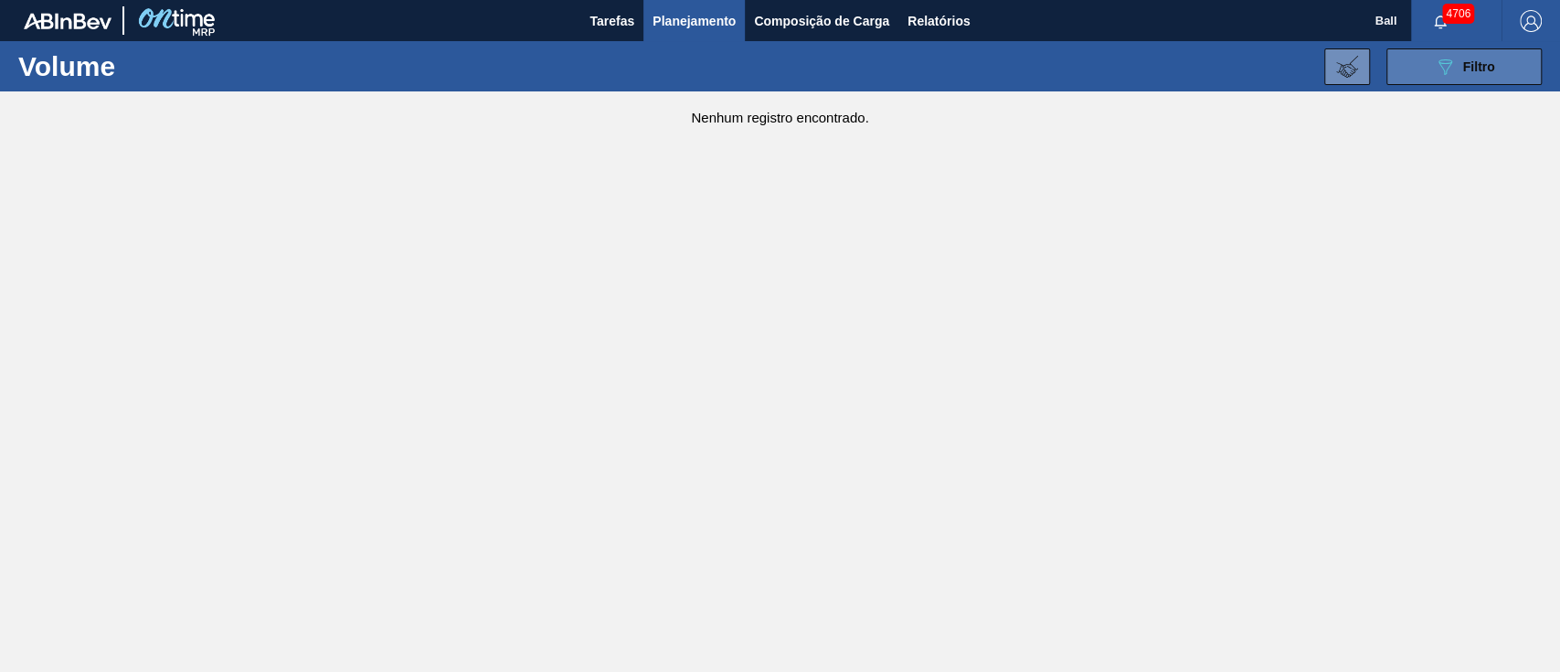
click at [1432, 60] on button "089F7B8B-B2A5-4AFE-B5C0-19BA573D28AC Filtro" at bounding box center [1463, 66] width 155 height 37
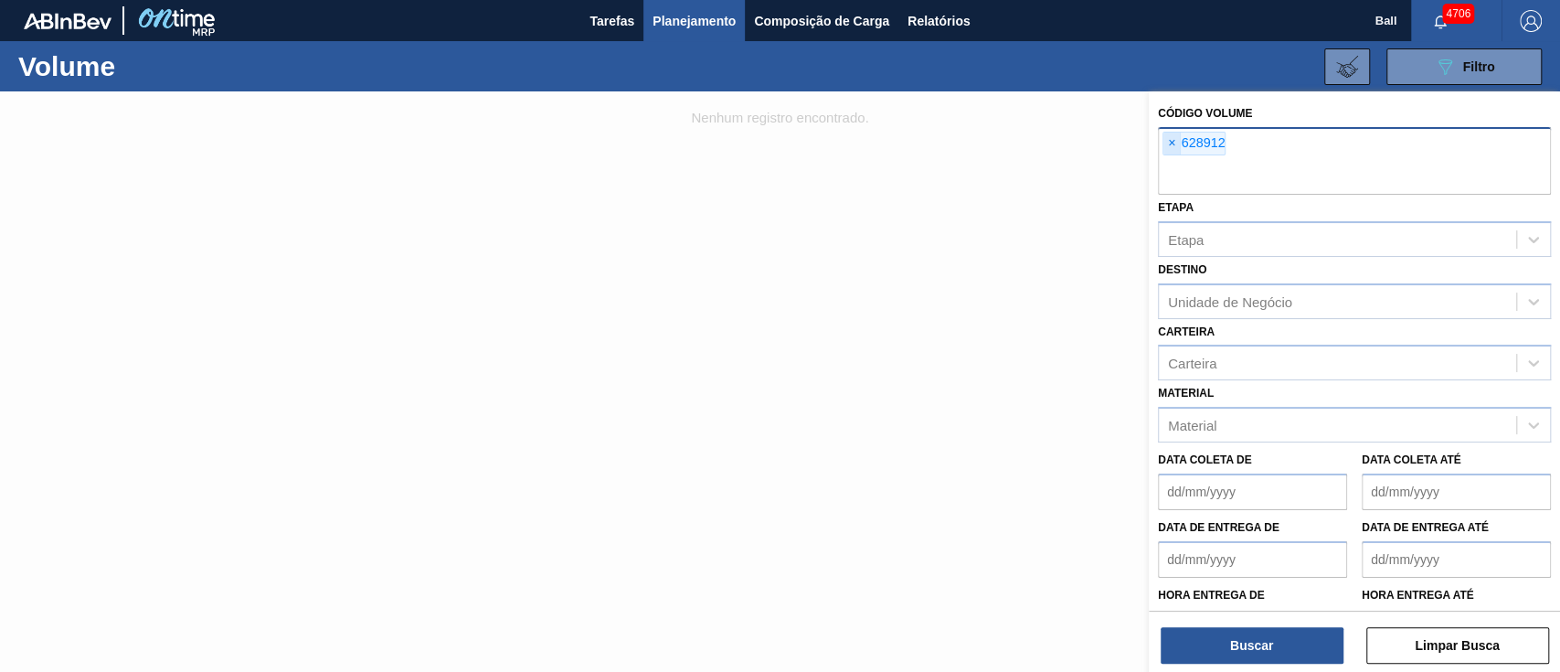
click at [1174, 143] on span "×" at bounding box center [1171, 144] width 17 height 22
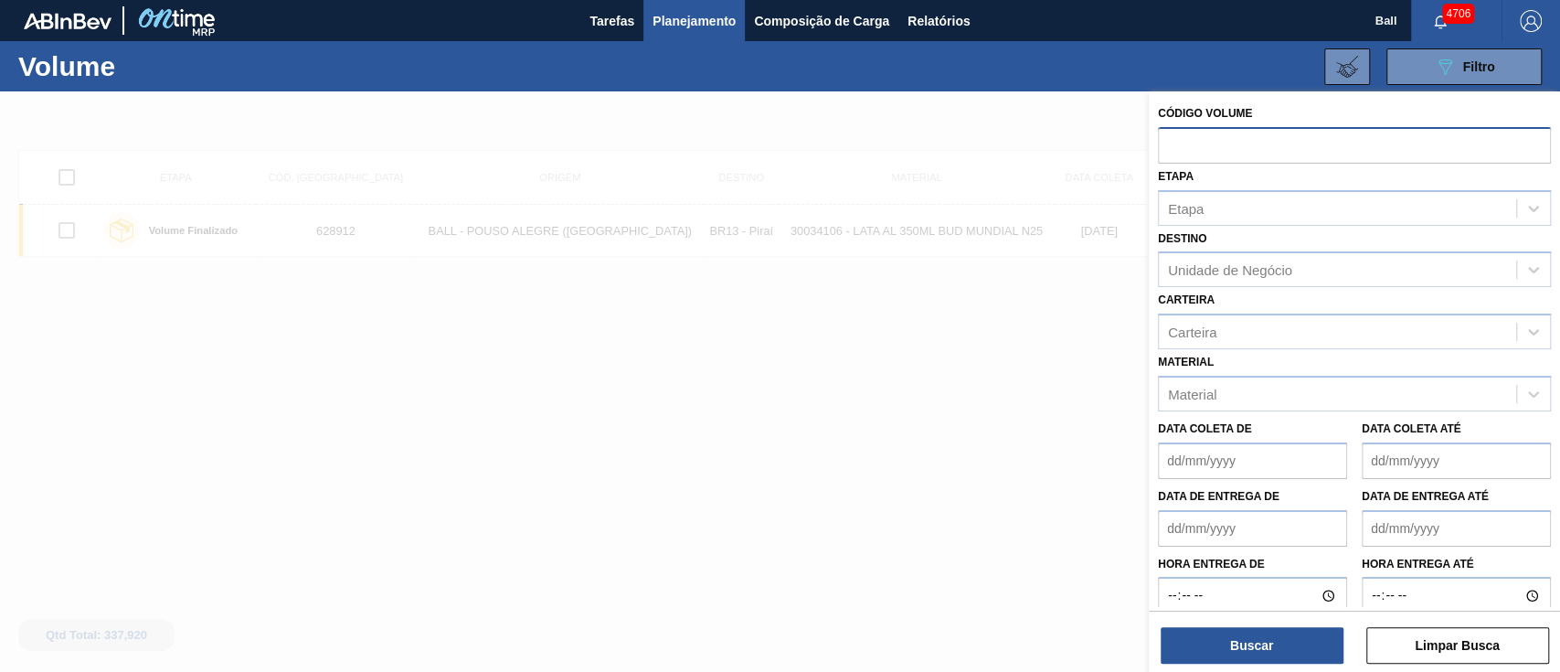
paste input "629041"
type input "629041"
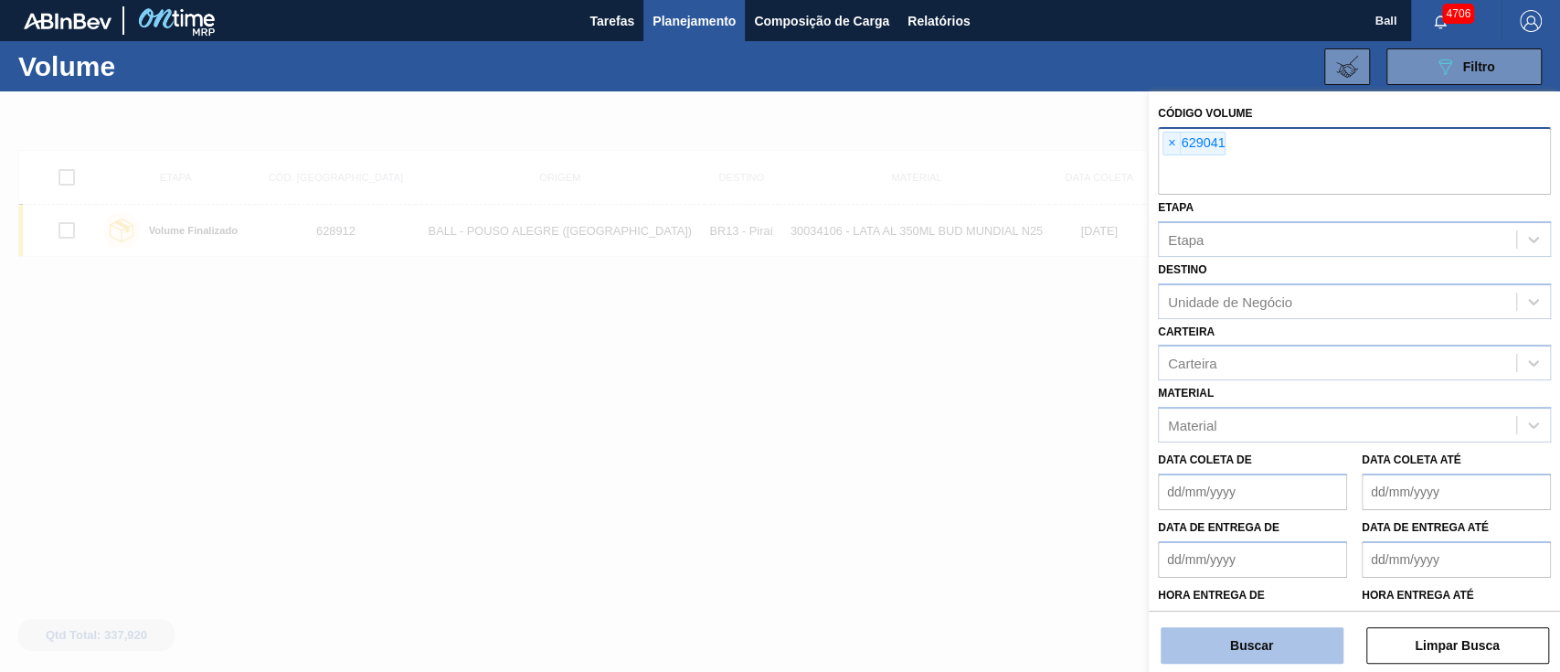
click at [1236, 632] on button "Buscar" at bounding box center [1252, 645] width 183 height 37
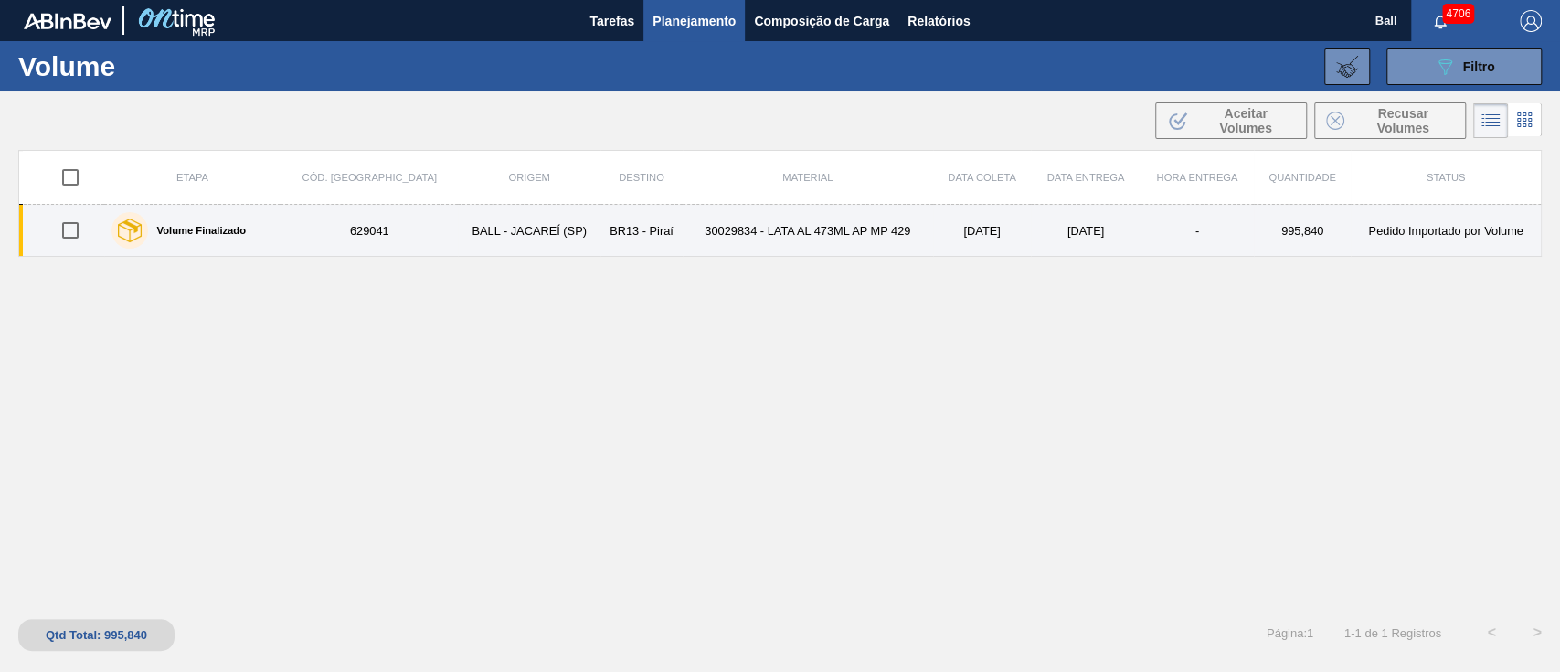
click at [692, 233] on td "30029834 - LATA AL 473ML AP MP 429" at bounding box center [808, 231] width 250 height 52
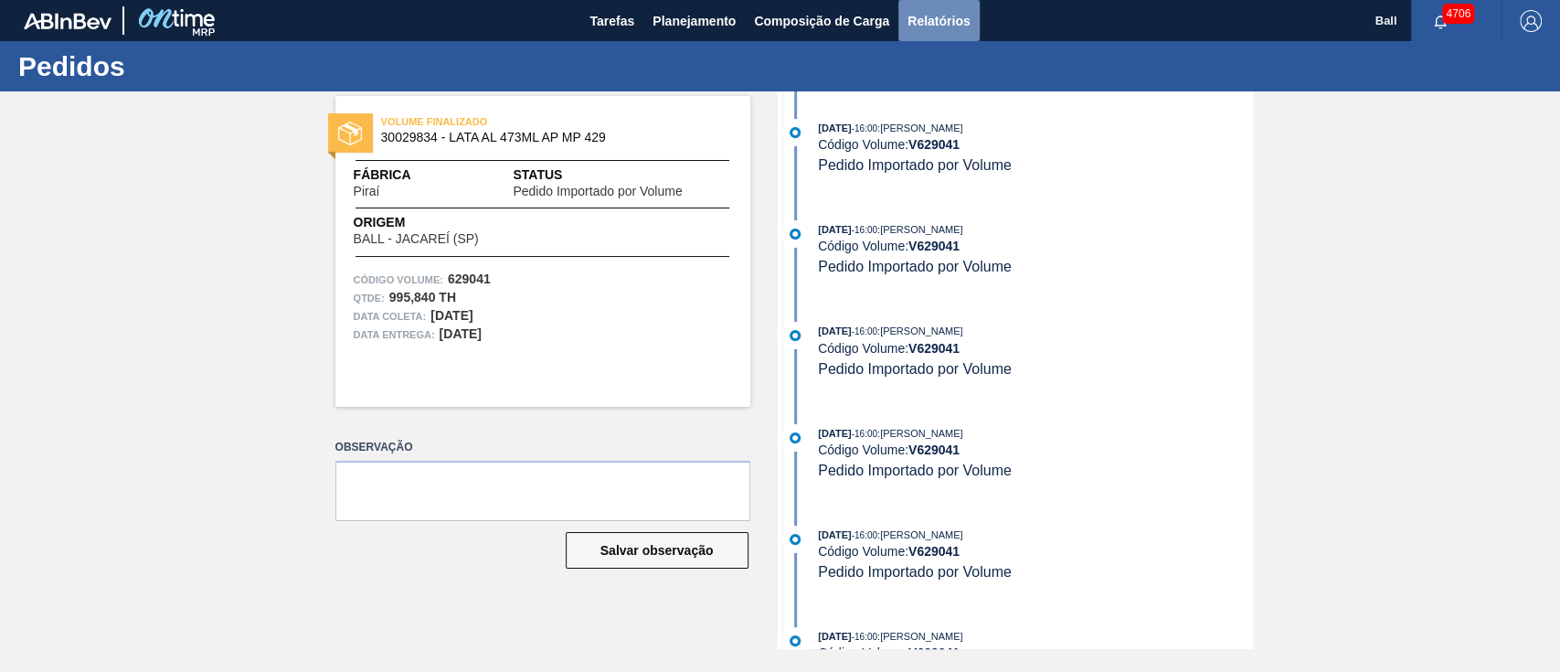
click at [947, 21] on span "Relatórios" at bounding box center [938, 21] width 62 height 22
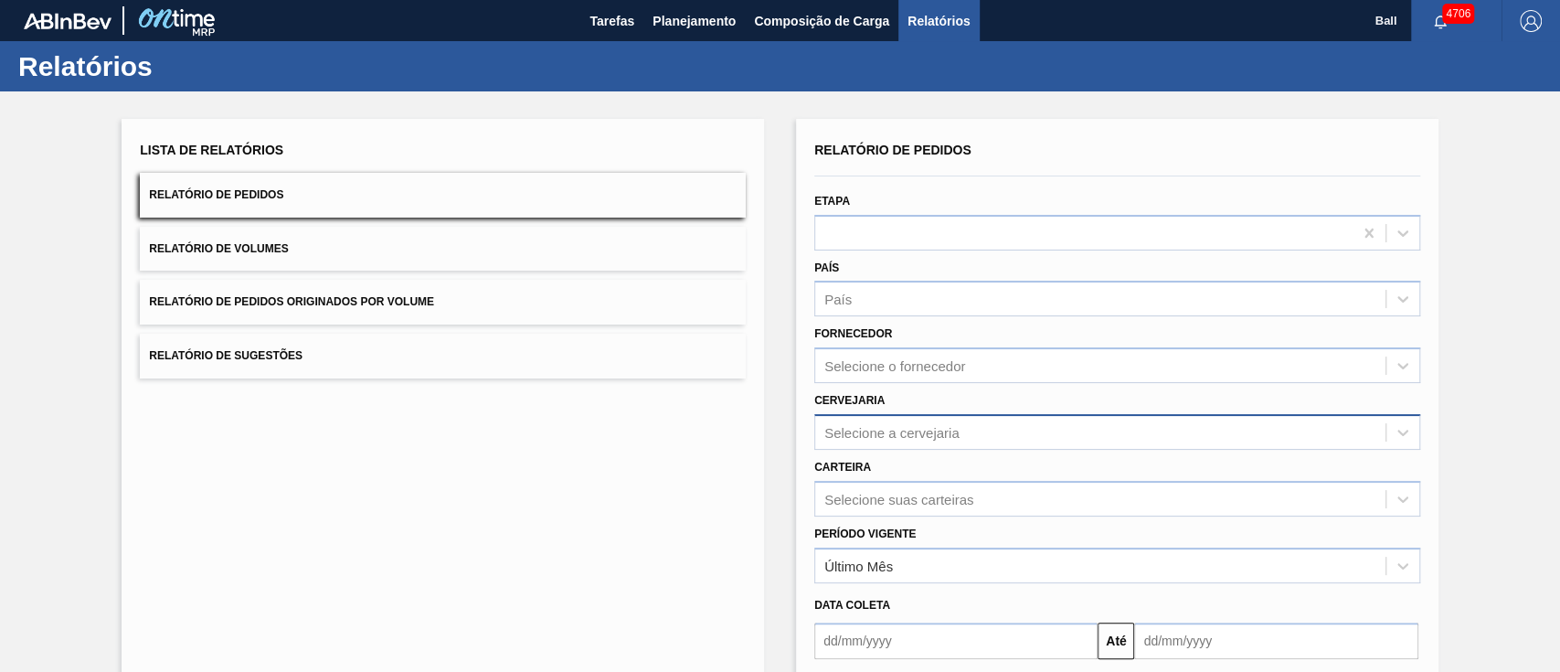
click at [931, 437] on div "Selecione a cervejaria" at bounding box center [891, 432] width 135 height 16
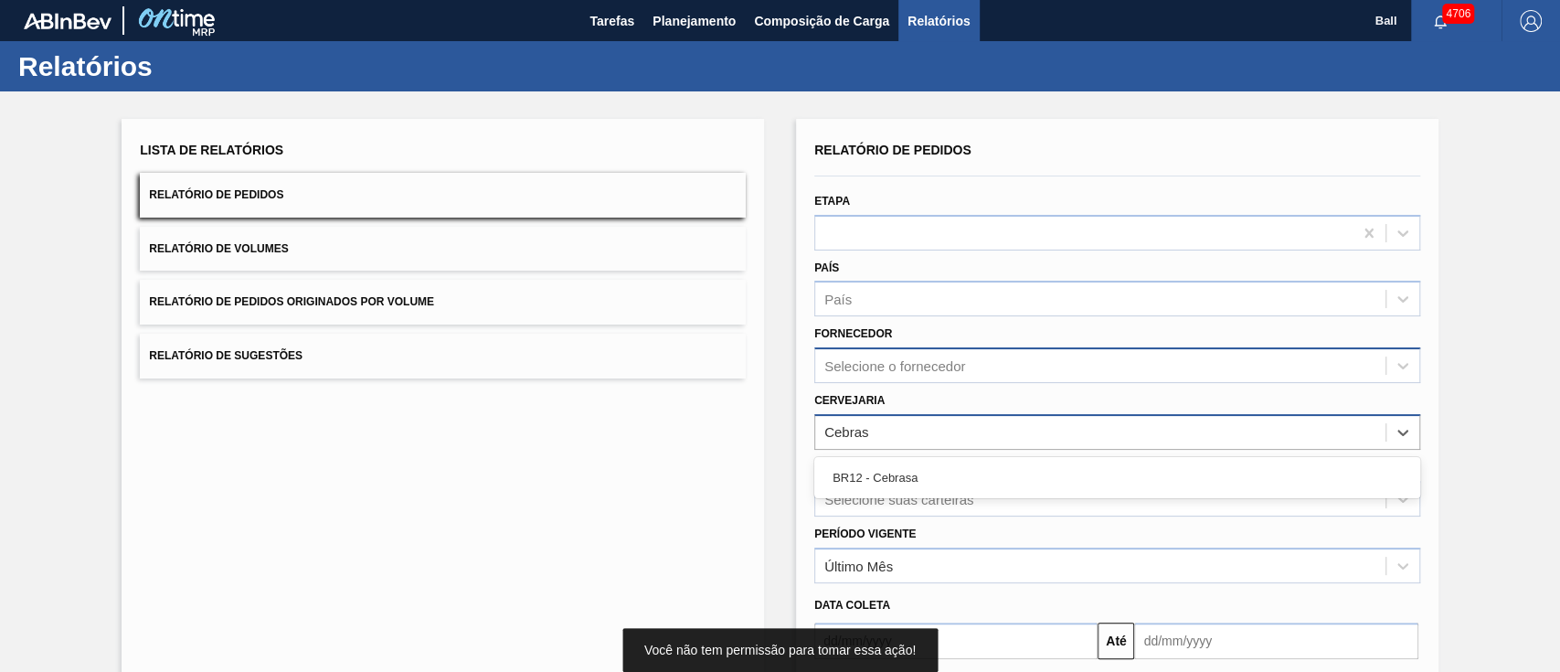
type input "Cebrasa"
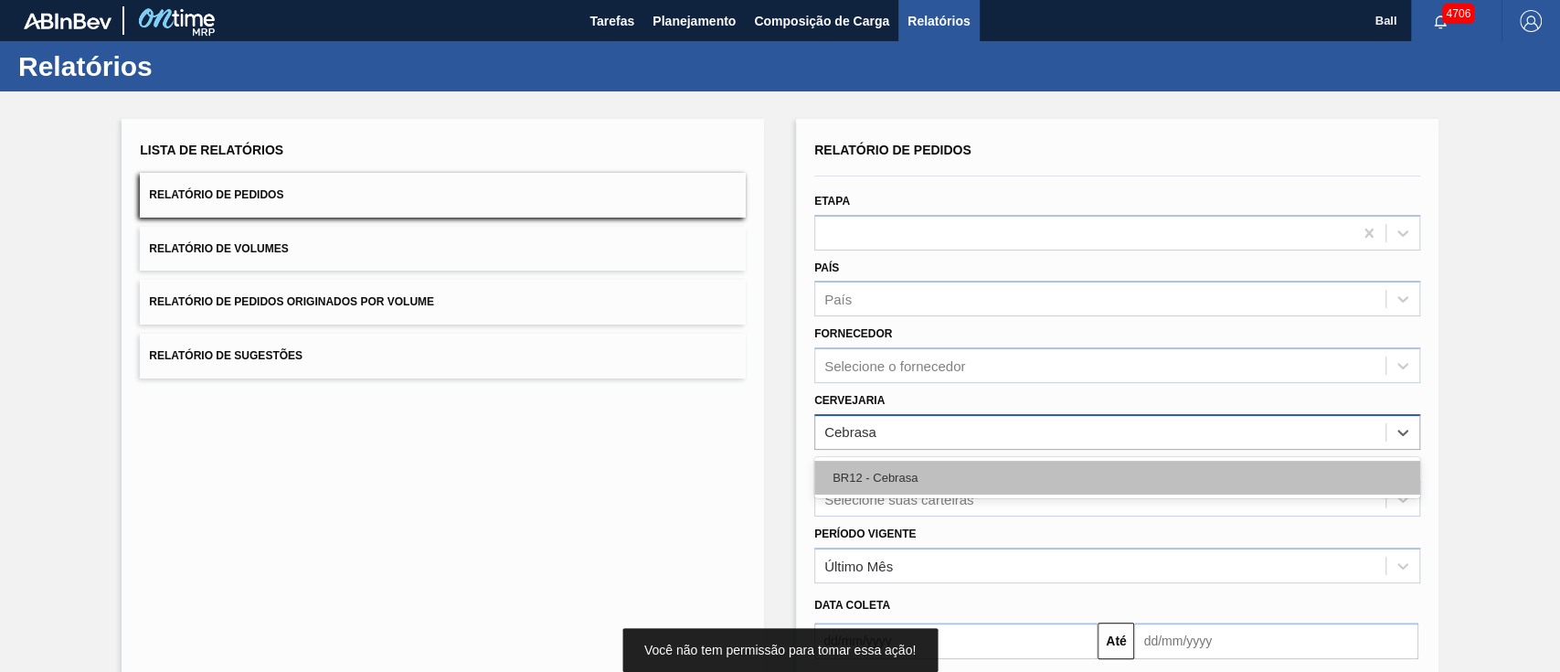
click at [1067, 466] on div "BR12 - Cebrasa" at bounding box center [1117, 478] width 606 height 34
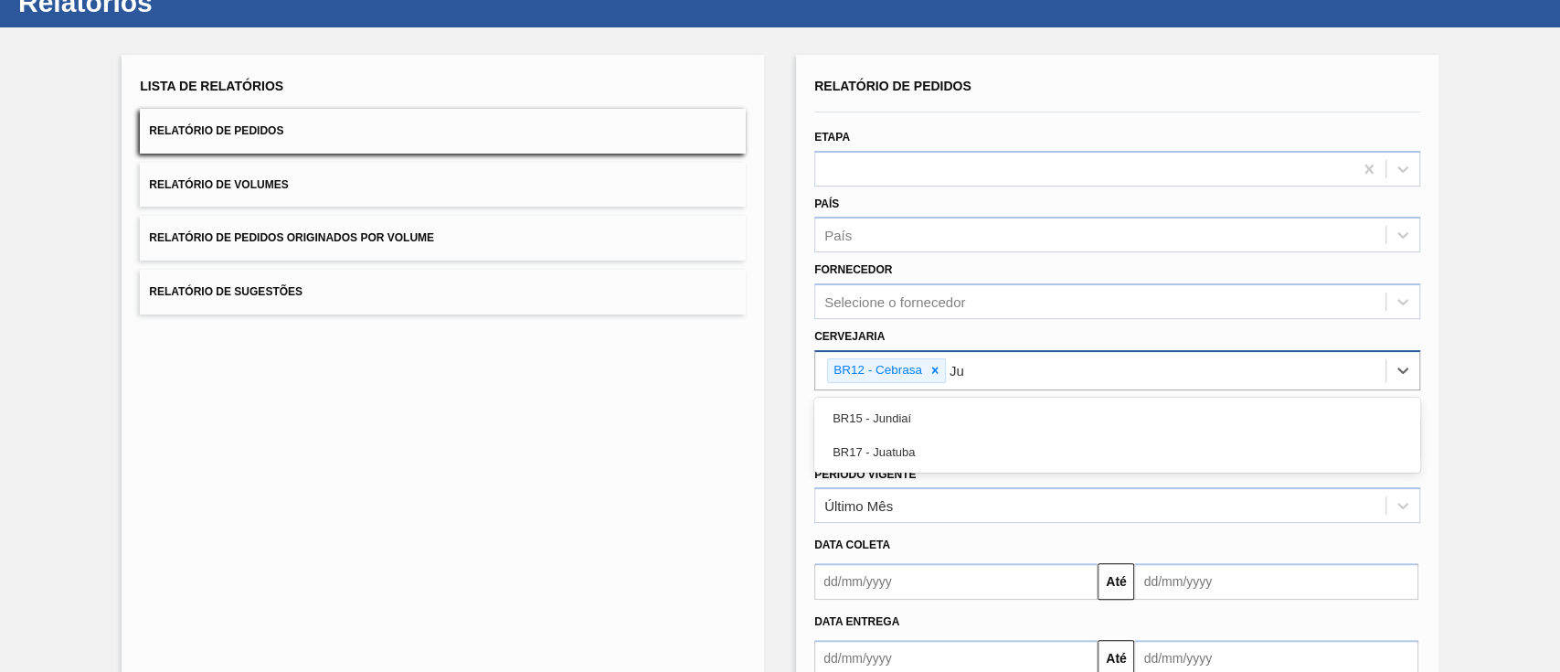
scroll to position [69, 0]
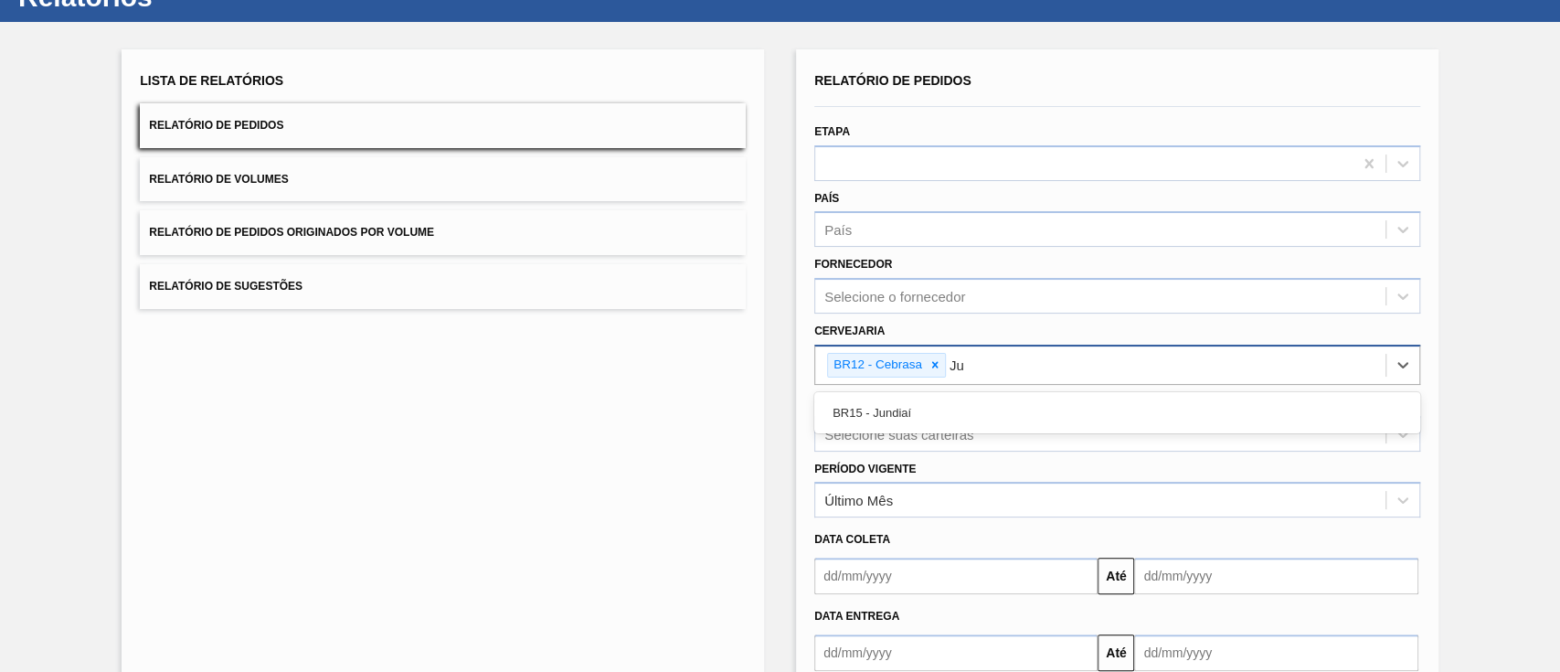
type input "J"
type input "[GEOGRAPHIC_DATA]"
click at [1000, 366] on input "[GEOGRAPHIC_DATA]" at bounding box center [983, 365] width 69 height 16
click at [1025, 360] on div "BR12 - Cebrasa Uberlandia" at bounding box center [1100, 364] width 570 height 37
type input "[GEOGRAPHIC_DATA]"
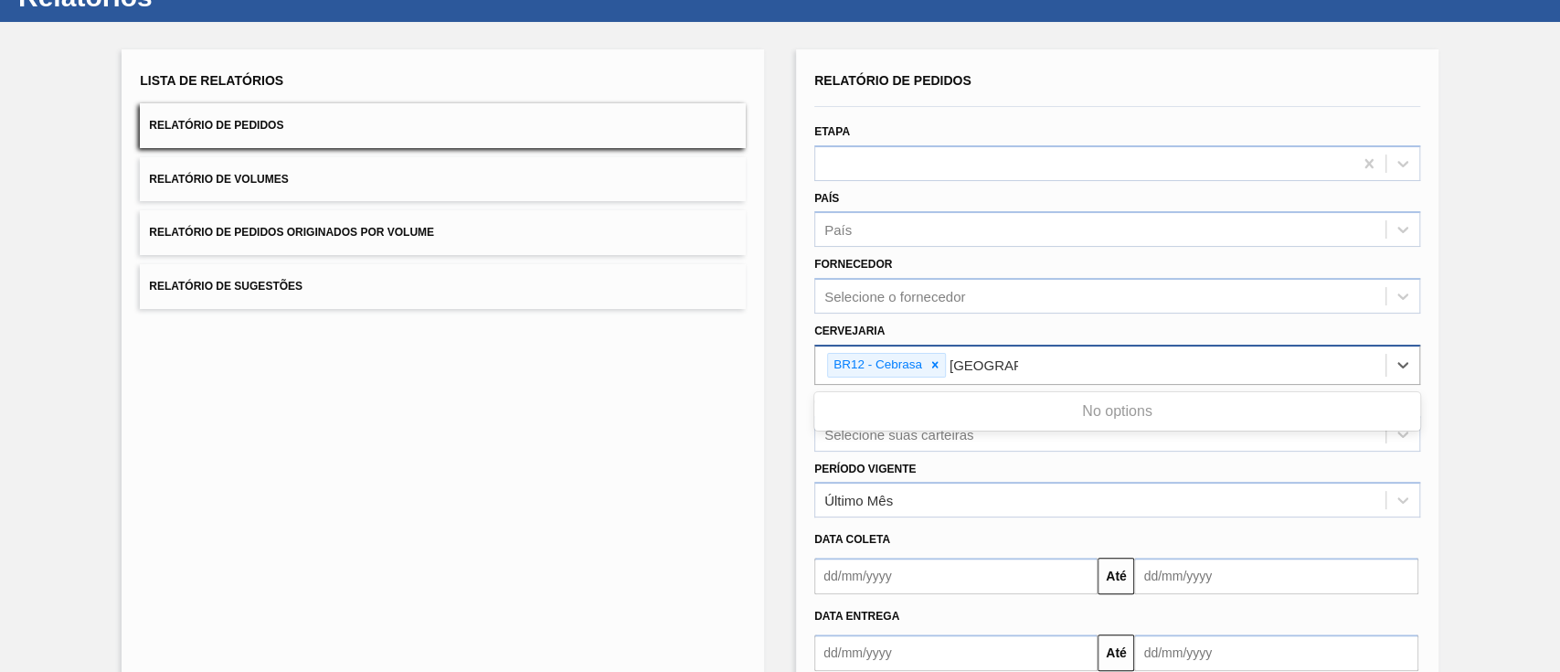
click at [960, 360] on input "[GEOGRAPHIC_DATA]" at bounding box center [983, 365] width 69 height 16
click at [1041, 359] on div "BR12 - Cebrasa" at bounding box center [1100, 364] width 570 height 37
type input "Ub"
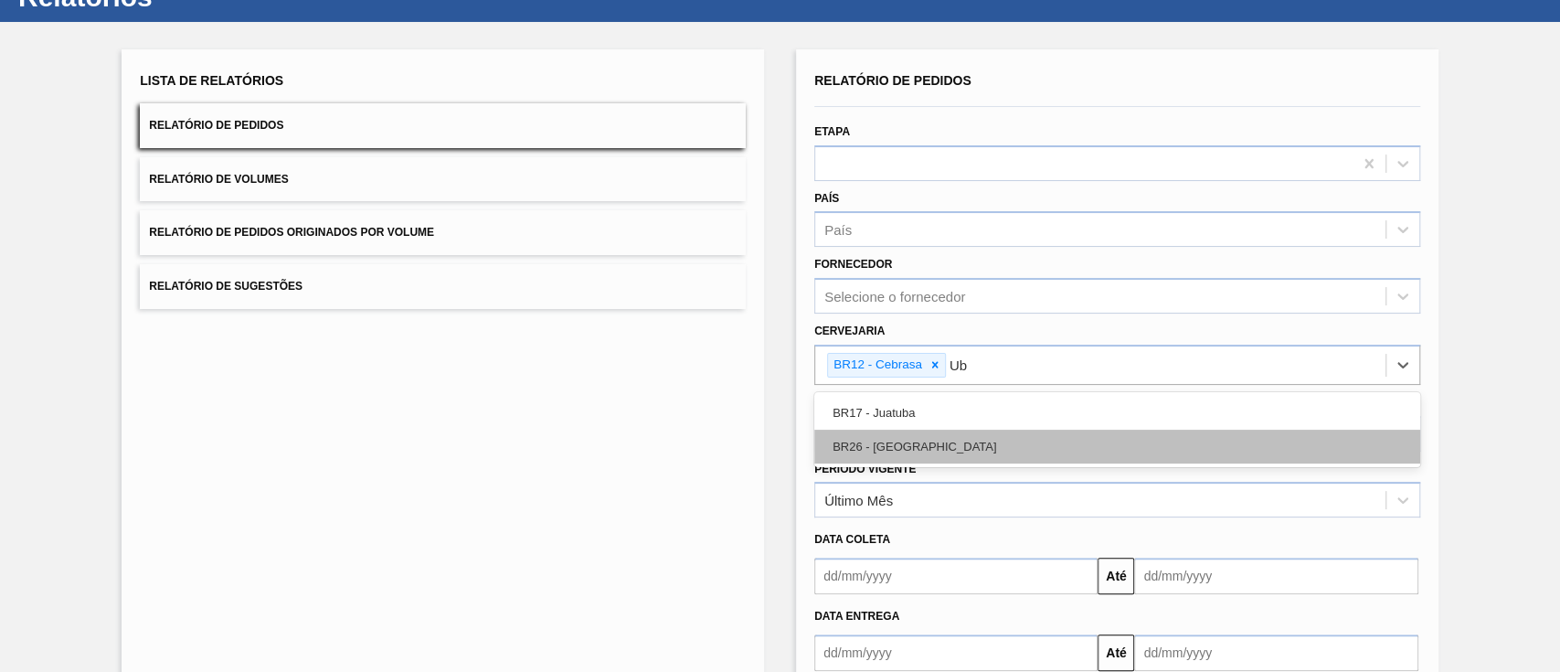
click at [979, 435] on div "BR26 - [GEOGRAPHIC_DATA]" at bounding box center [1117, 447] width 606 height 34
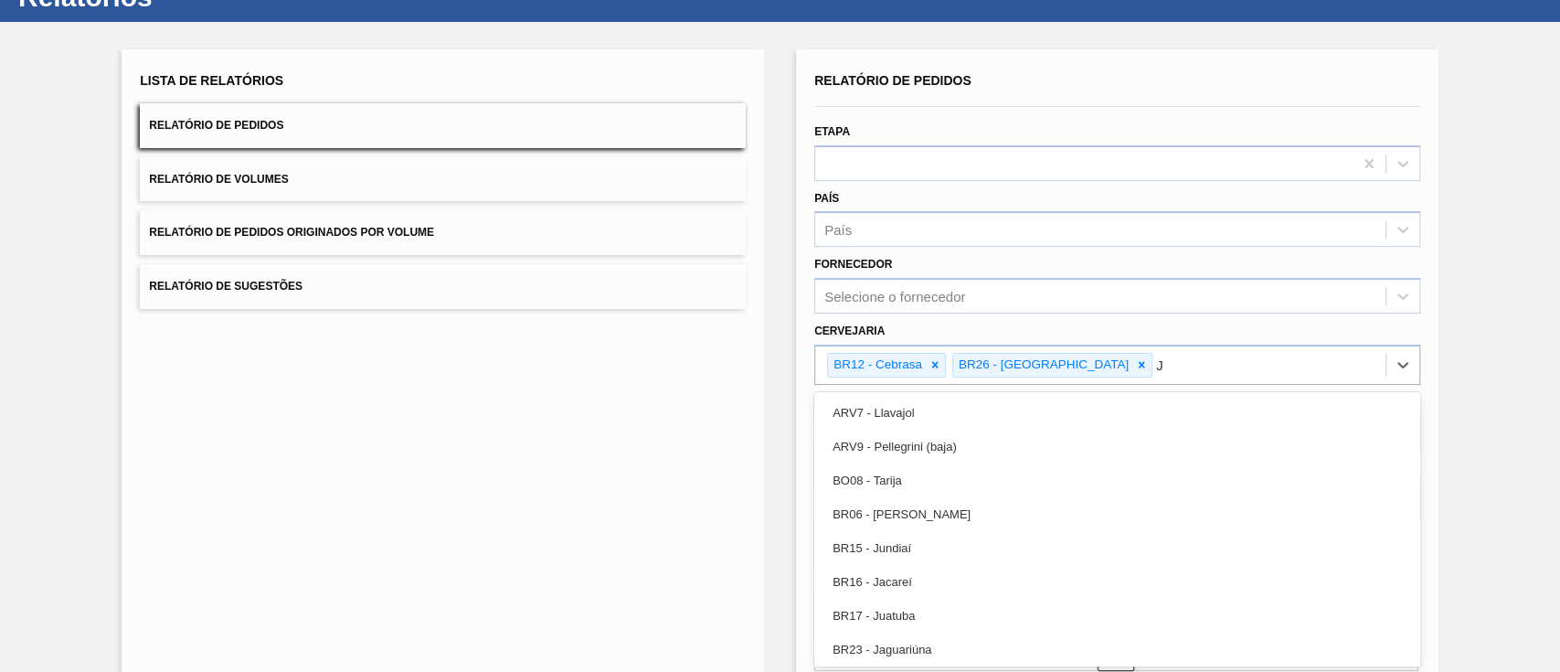
type input "Ju"
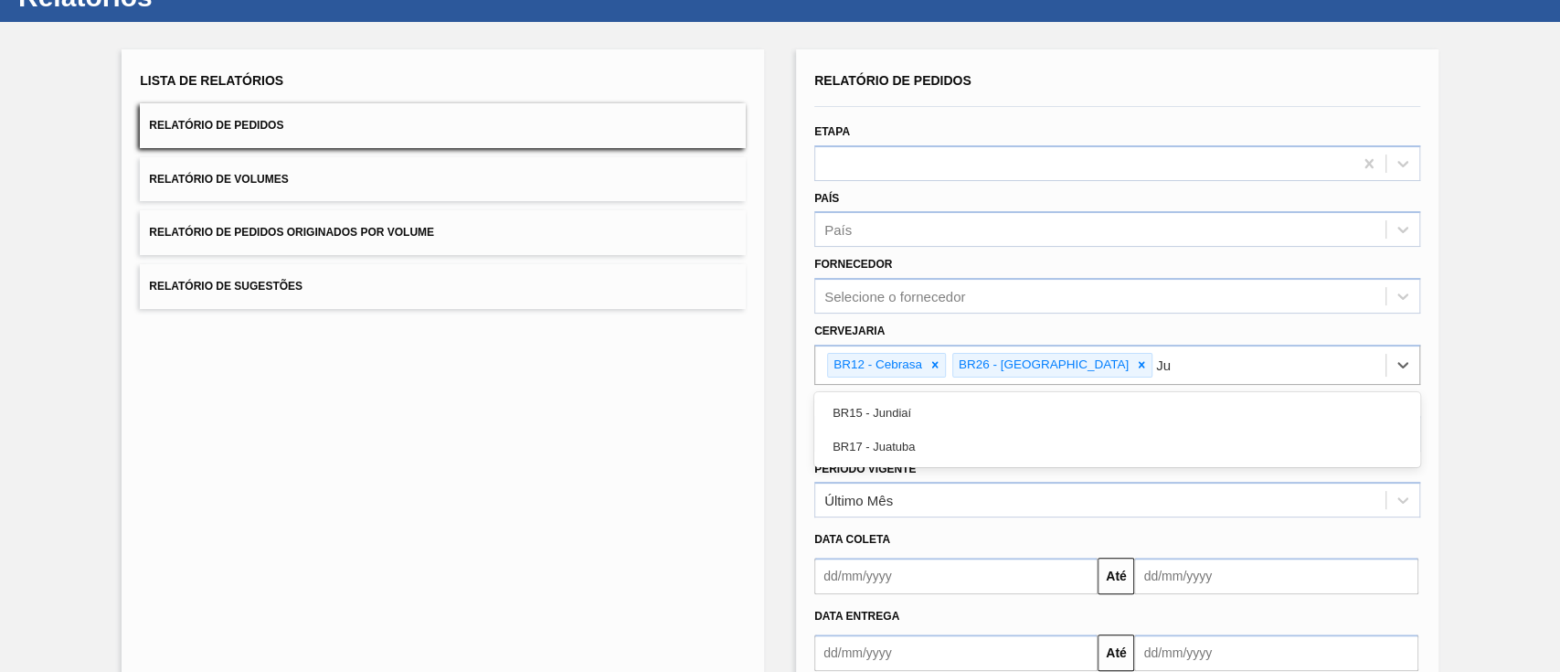
click at [979, 435] on div "BR17 - Juatuba" at bounding box center [1117, 447] width 606 height 34
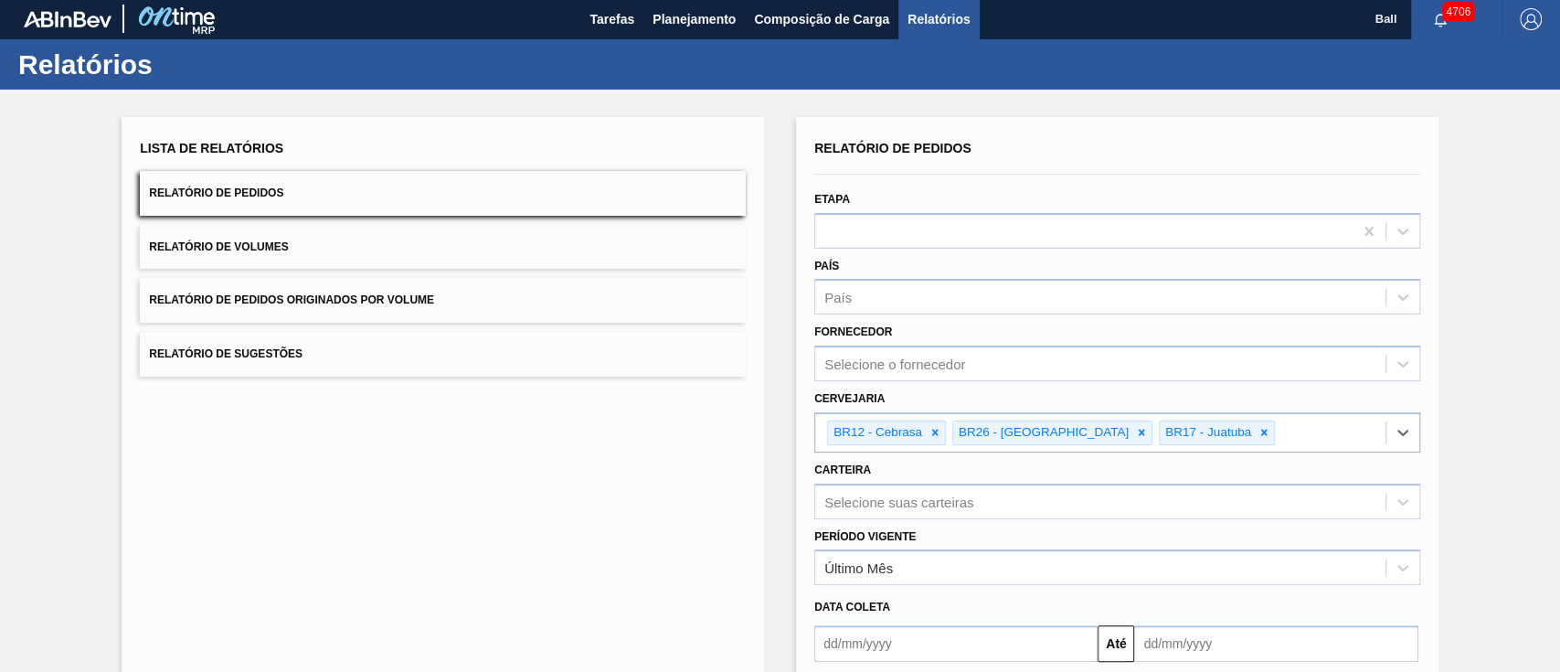
scroll to position [0, 0]
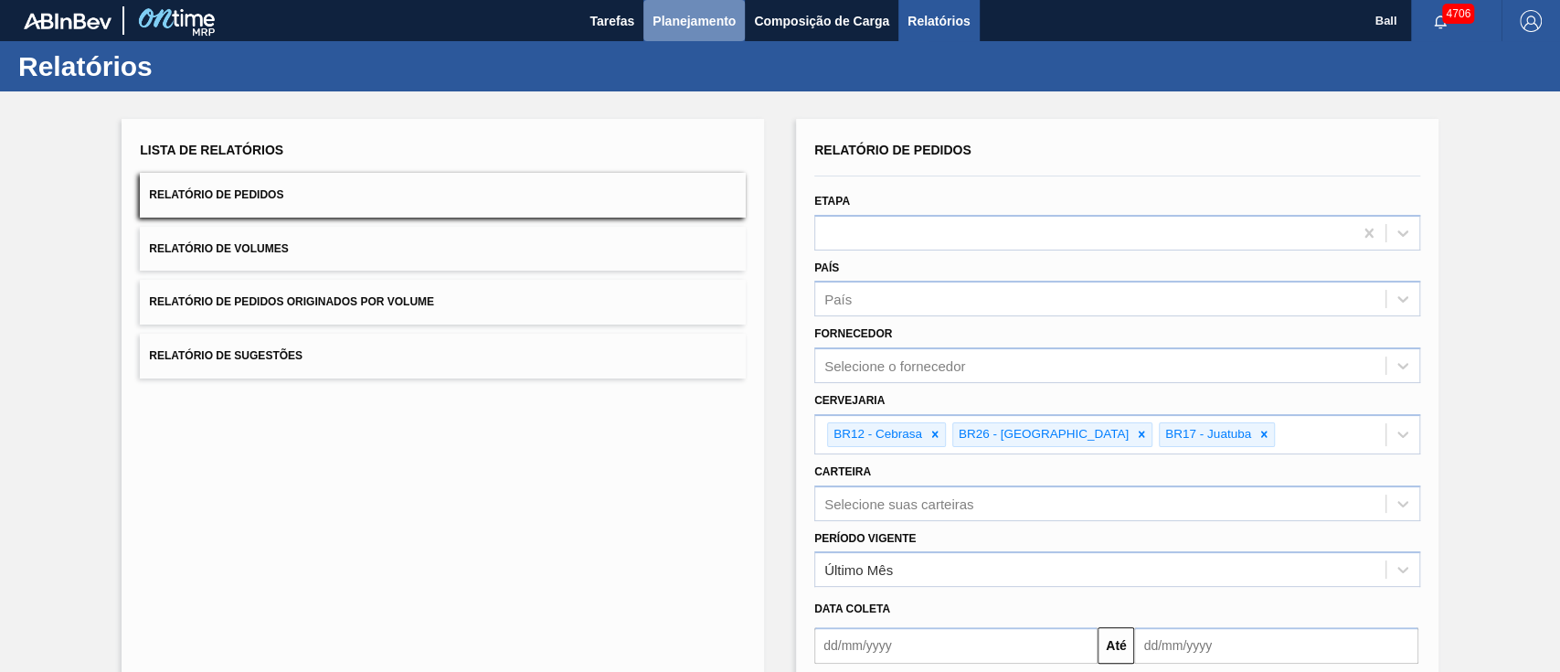
click at [724, 26] on span "Planejamento" at bounding box center [693, 21] width 83 height 22
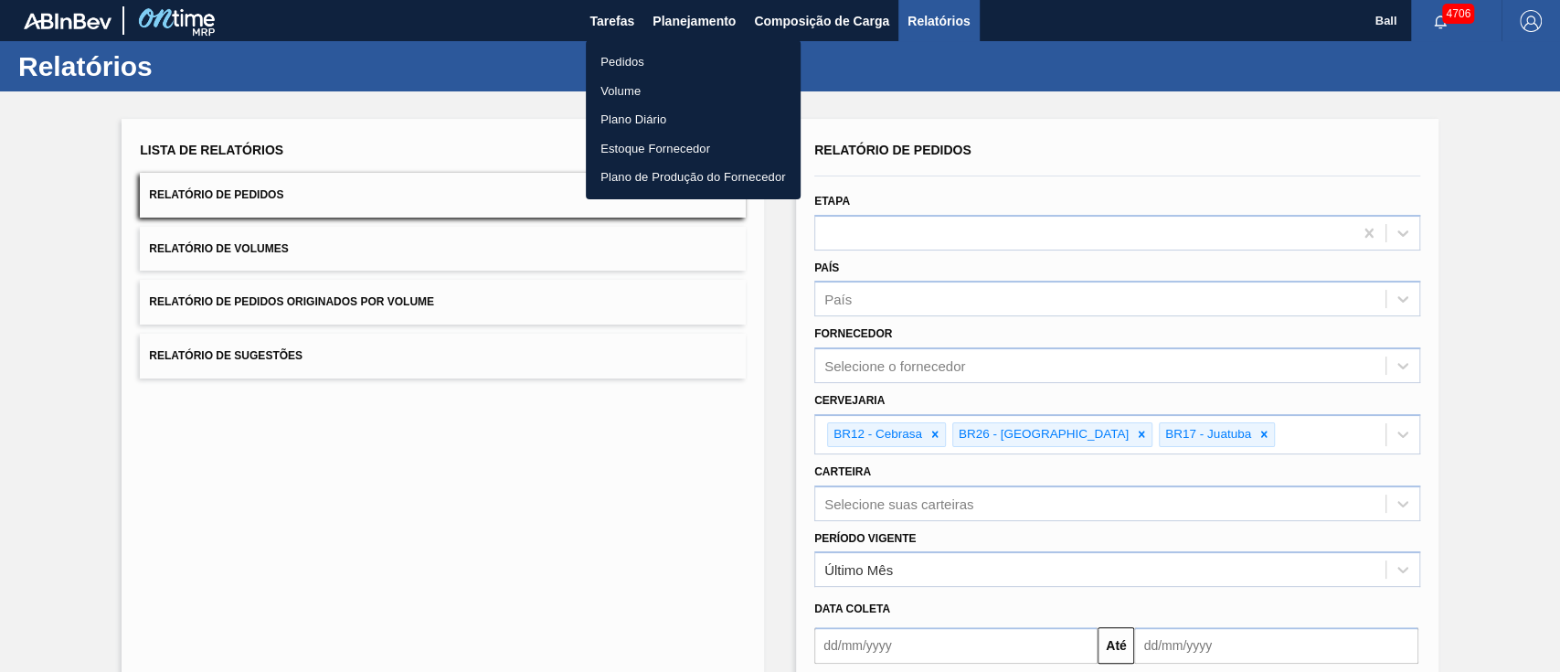
click at [716, 18] on div at bounding box center [780, 336] width 1560 height 672
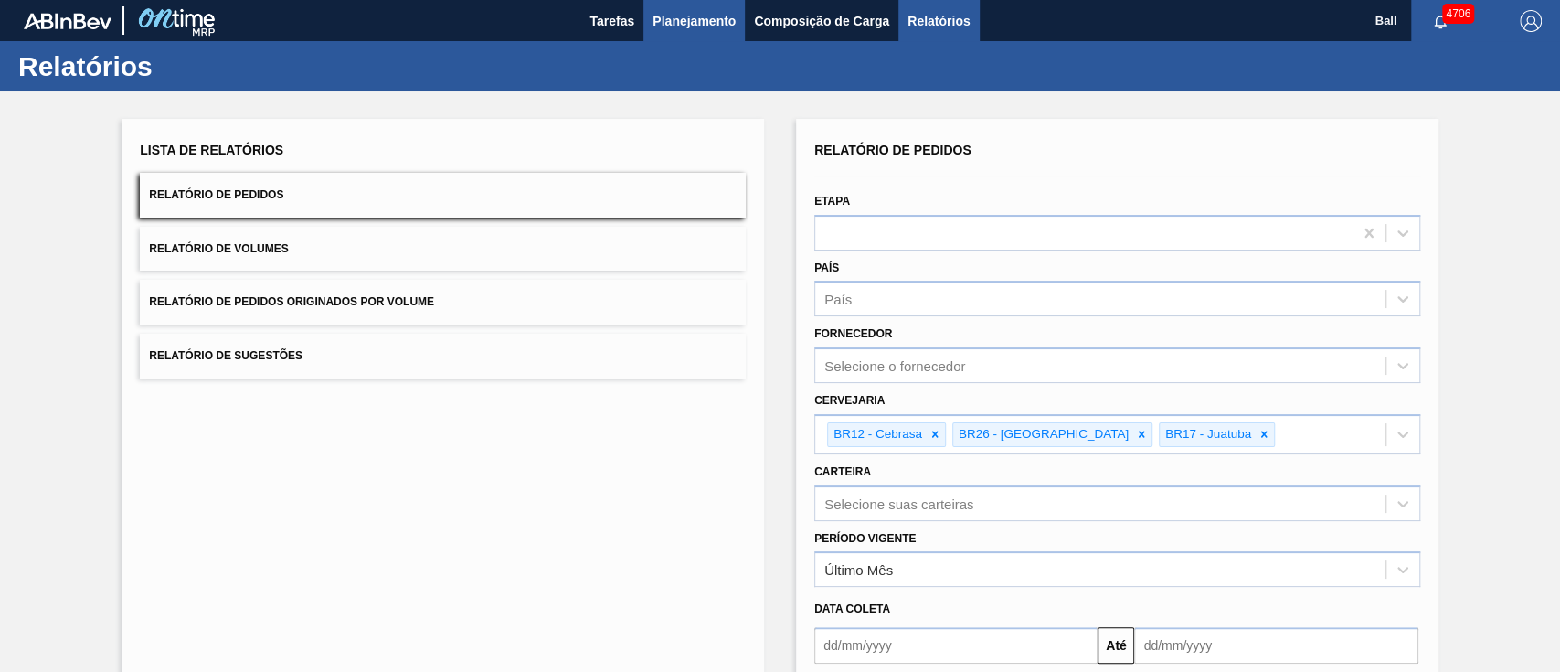
click at [677, 15] on span "Planejamento" at bounding box center [693, 21] width 83 height 22
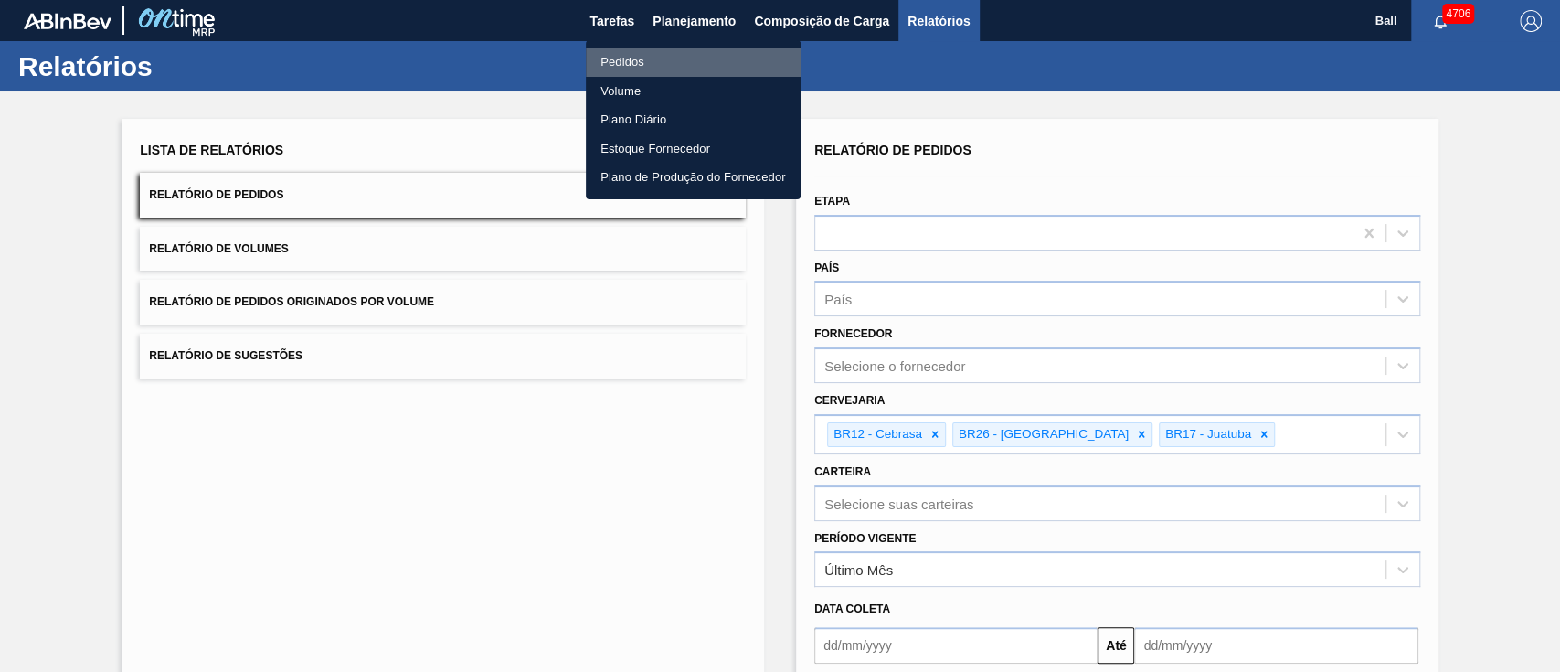
click at [630, 50] on li "Pedidos" at bounding box center [693, 62] width 215 height 29
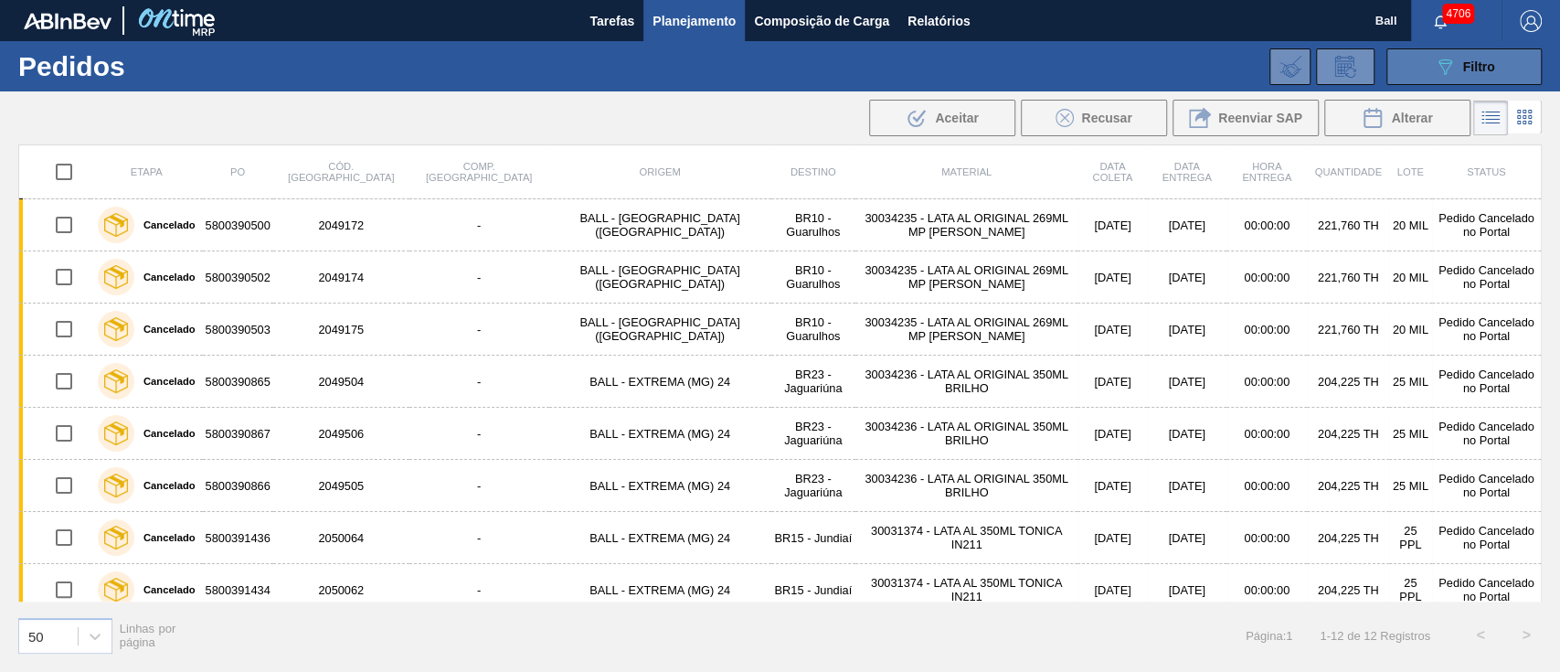
click at [1478, 62] on span "Filtro" at bounding box center [1479, 66] width 32 height 15
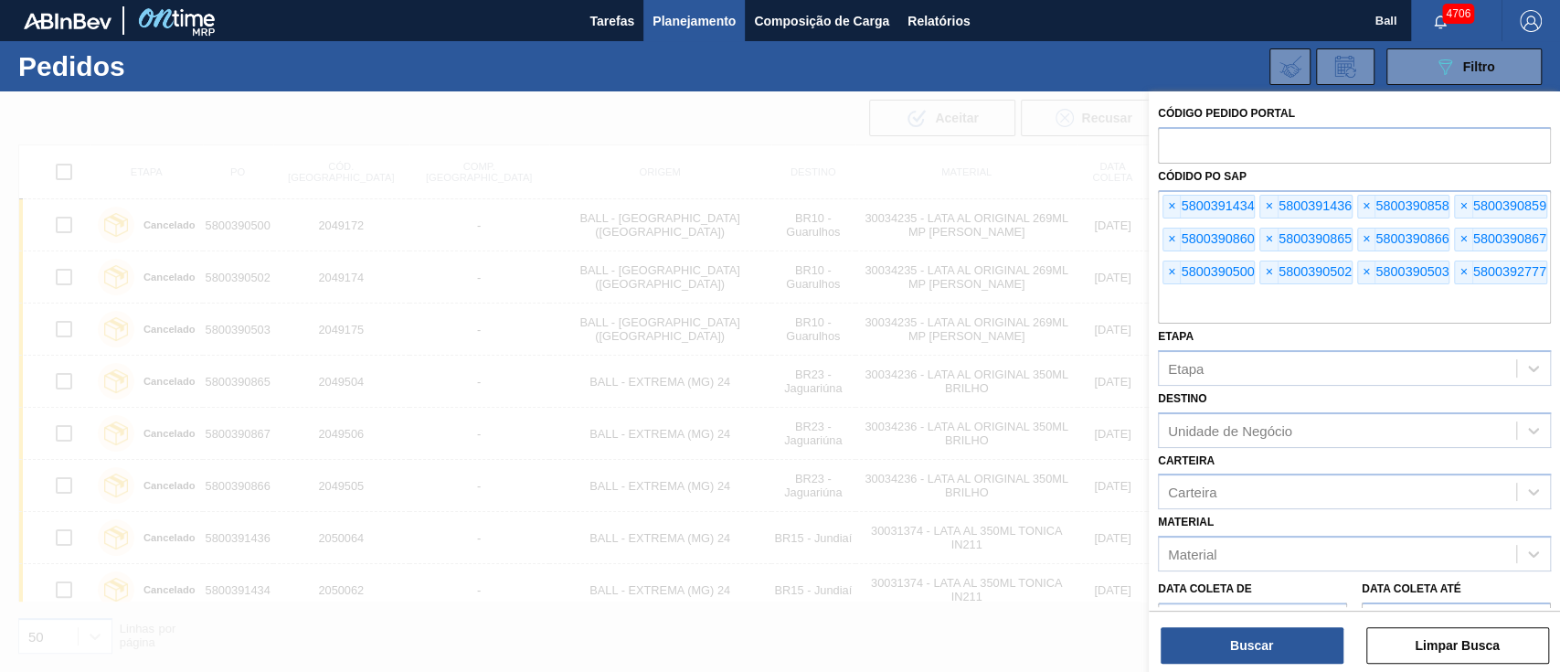
click at [680, 22] on span "Planejamento" at bounding box center [693, 21] width 83 height 22
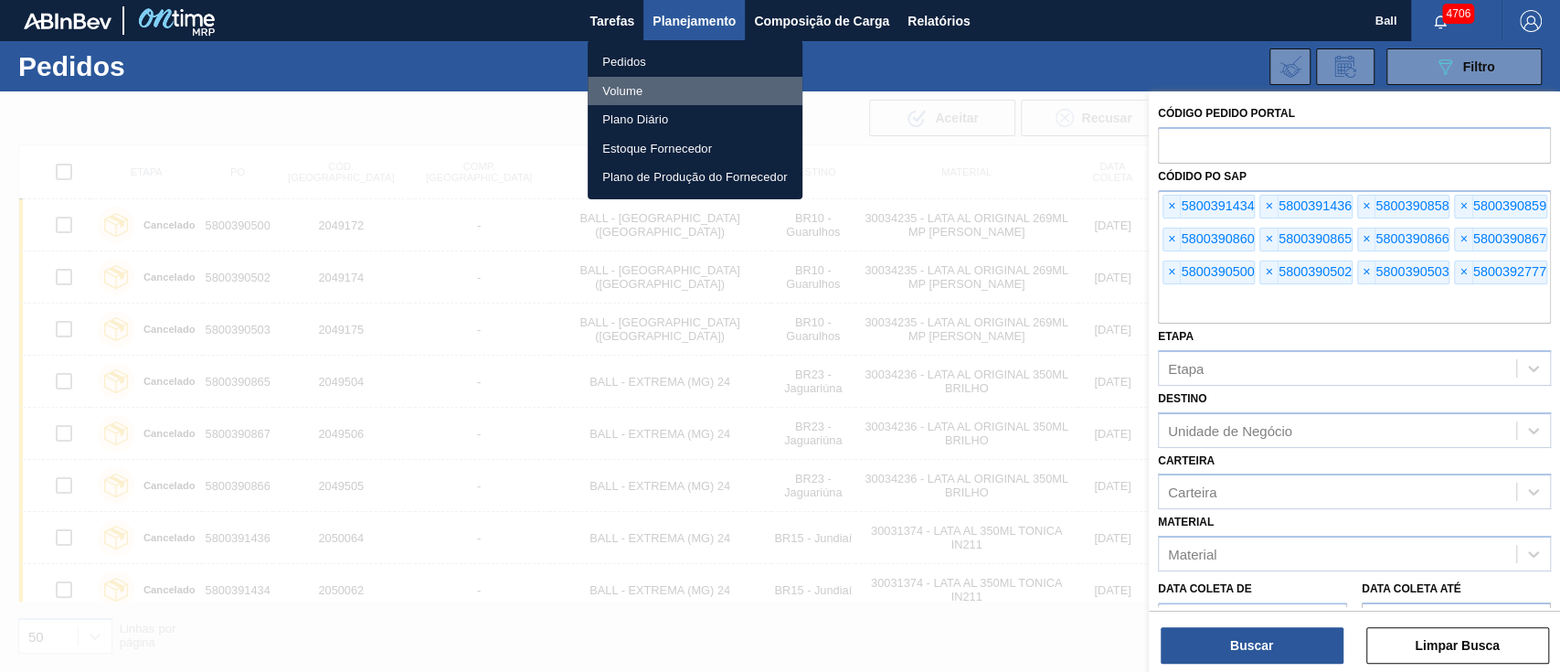
click at [636, 86] on li "Volume" at bounding box center [695, 91] width 215 height 29
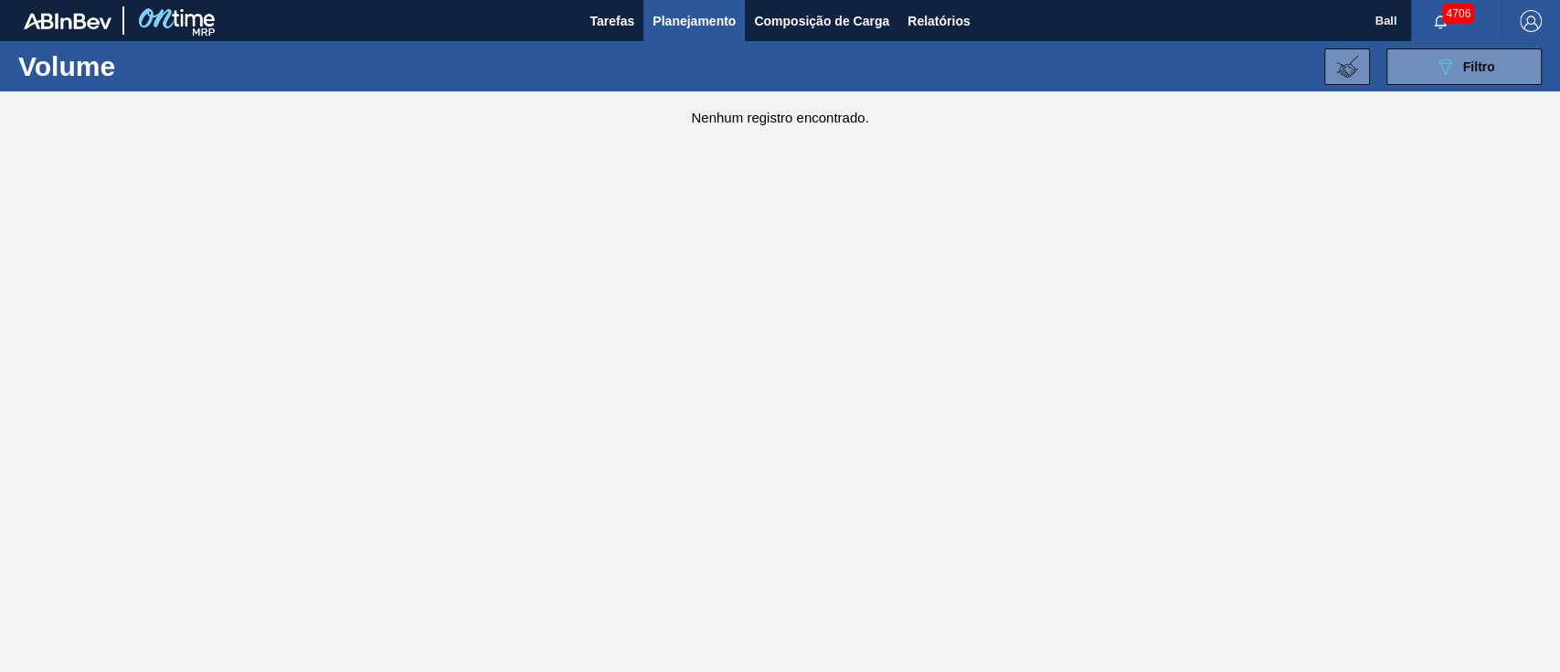
click at [1502, 47] on div "089F7B8B-B2A5-4AFE-B5C0-19BA573D28AC Filtro Código Volume × 629041 Etapa Etapa …" at bounding box center [918, 66] width 1265 height 55
click at [1431, 69] on button "089F7B8B-B2A5-4AFE-B5C0-19BA573D28AC Filtro" at bounding box center [1463, 66] width 155 height 37
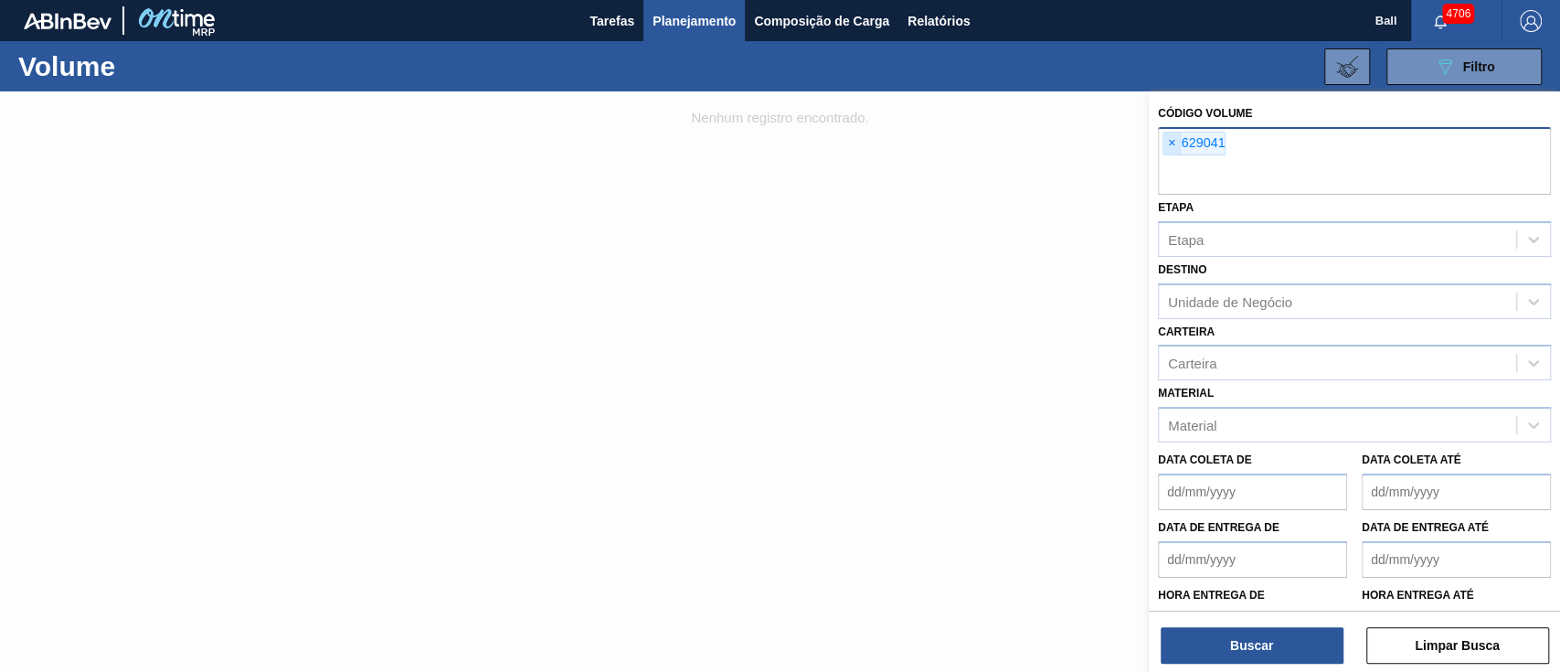
click at [1166, 142] on span "×" at bounding box center [1171, 144] width 17 height 22
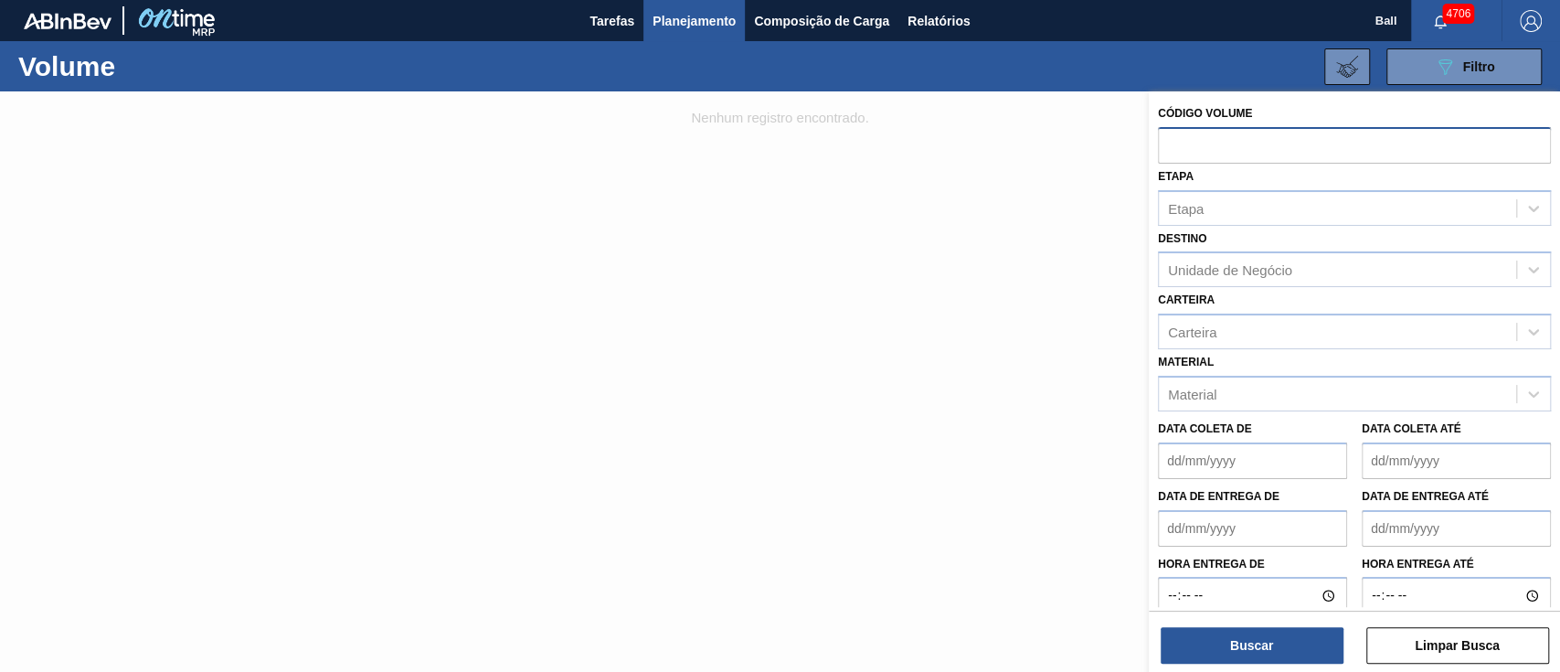
paste input "V629489"
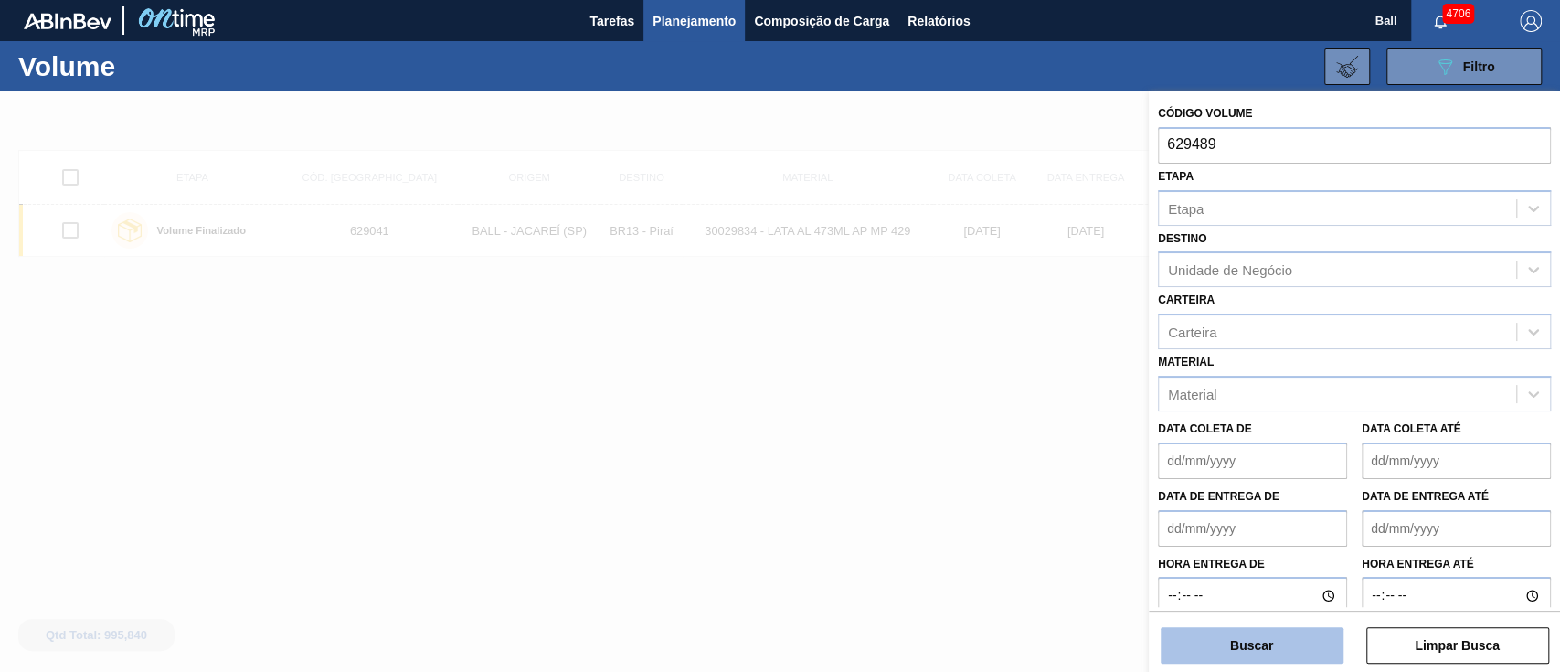
type input "629489"
click at [1221, 640] on button "Buscar" at bounding box center [1252, 645] width 183 height 37
